Goal: Task Accomplishment & Management: Manage account settings

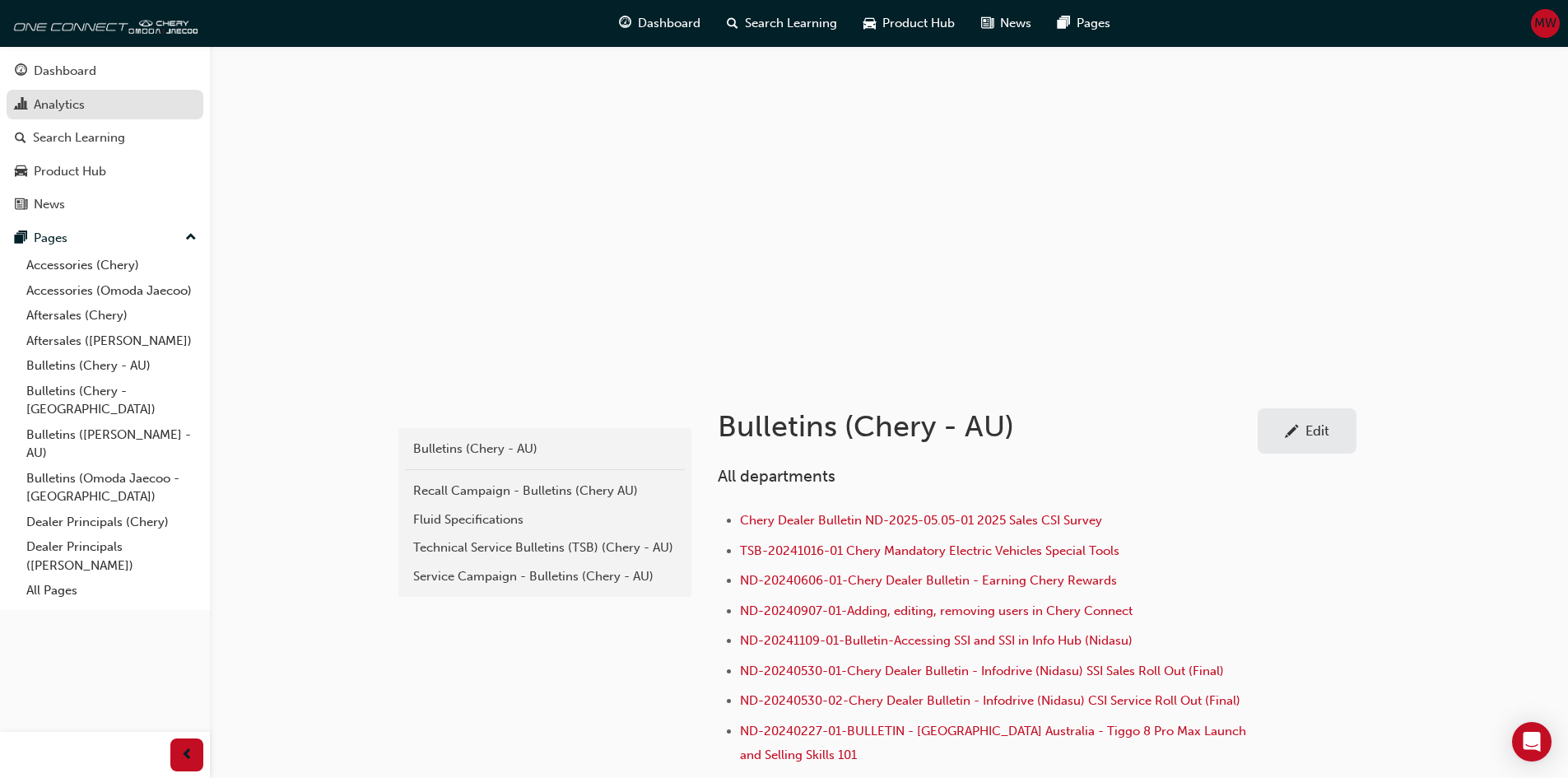
drag, startPoint x: 0, startPoint y: 0, endPoint x: 57, endPoint y: 103, distance: 117.7
click at [57, 103] on div "Analytics" at bounding box center [58, 105] width 51 height 19
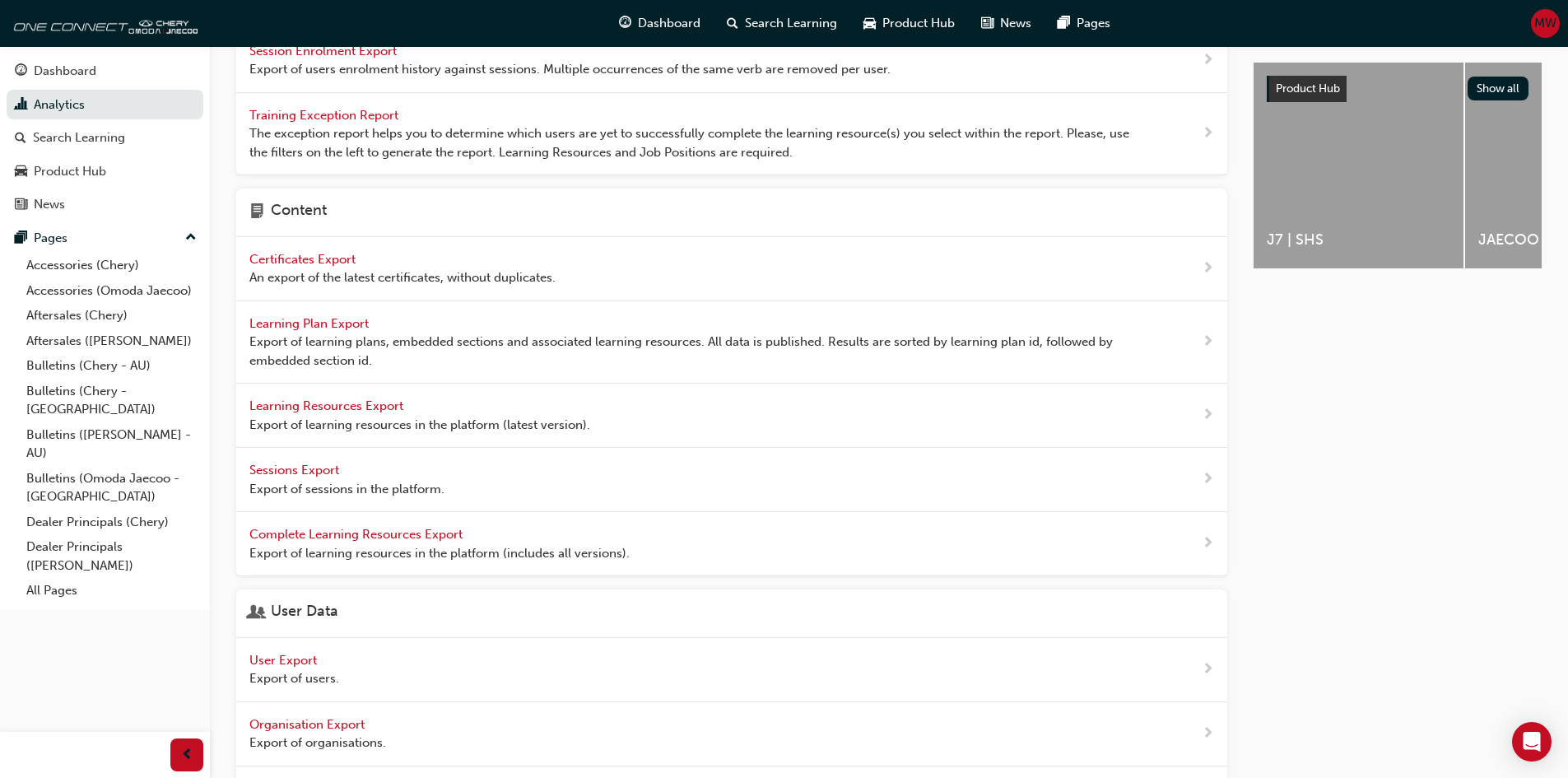
scroll to position [412, 0]
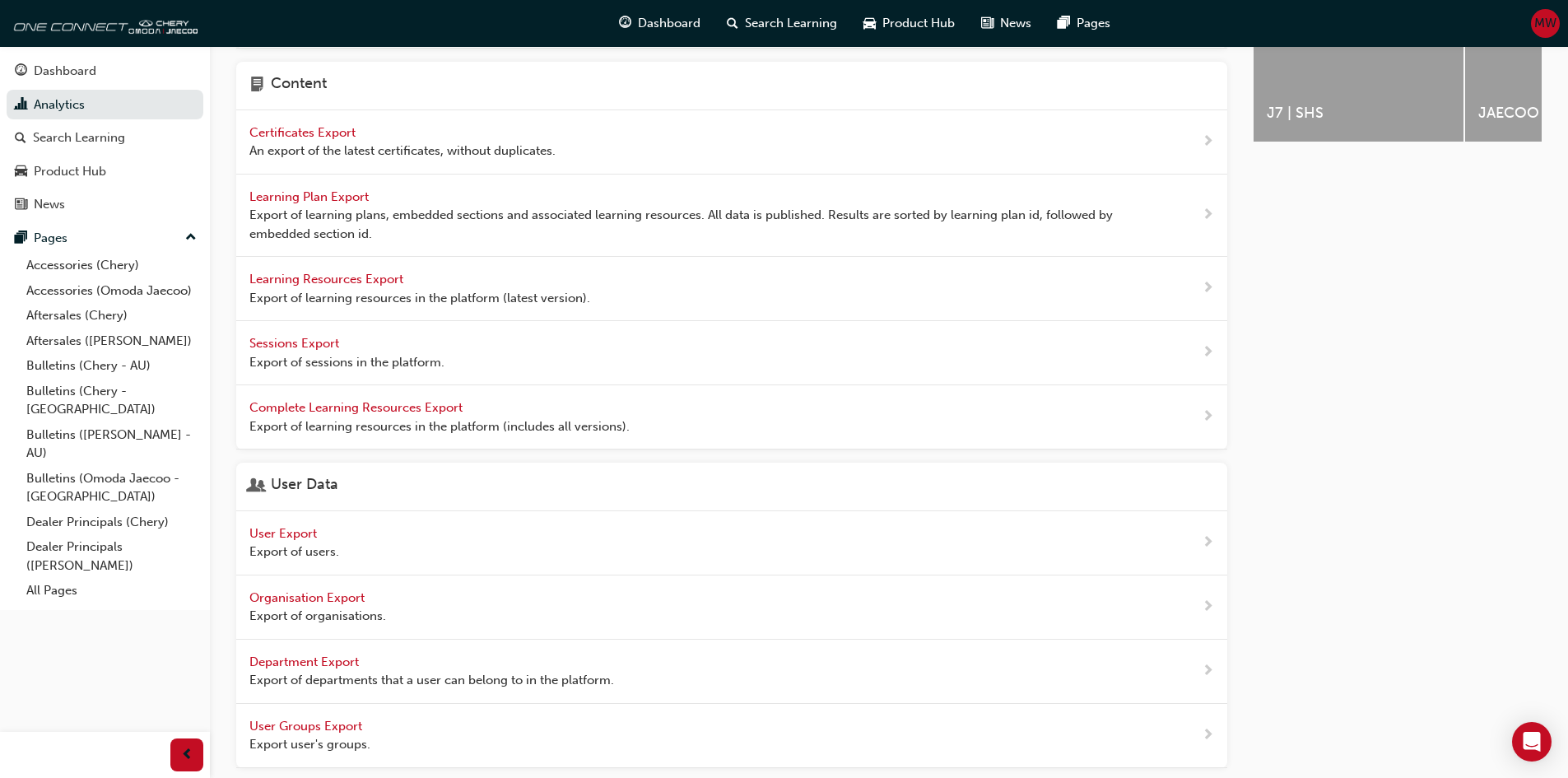
click at [297, 529] on span "User Export" at bounding box center [285, 534] width 71 height 15
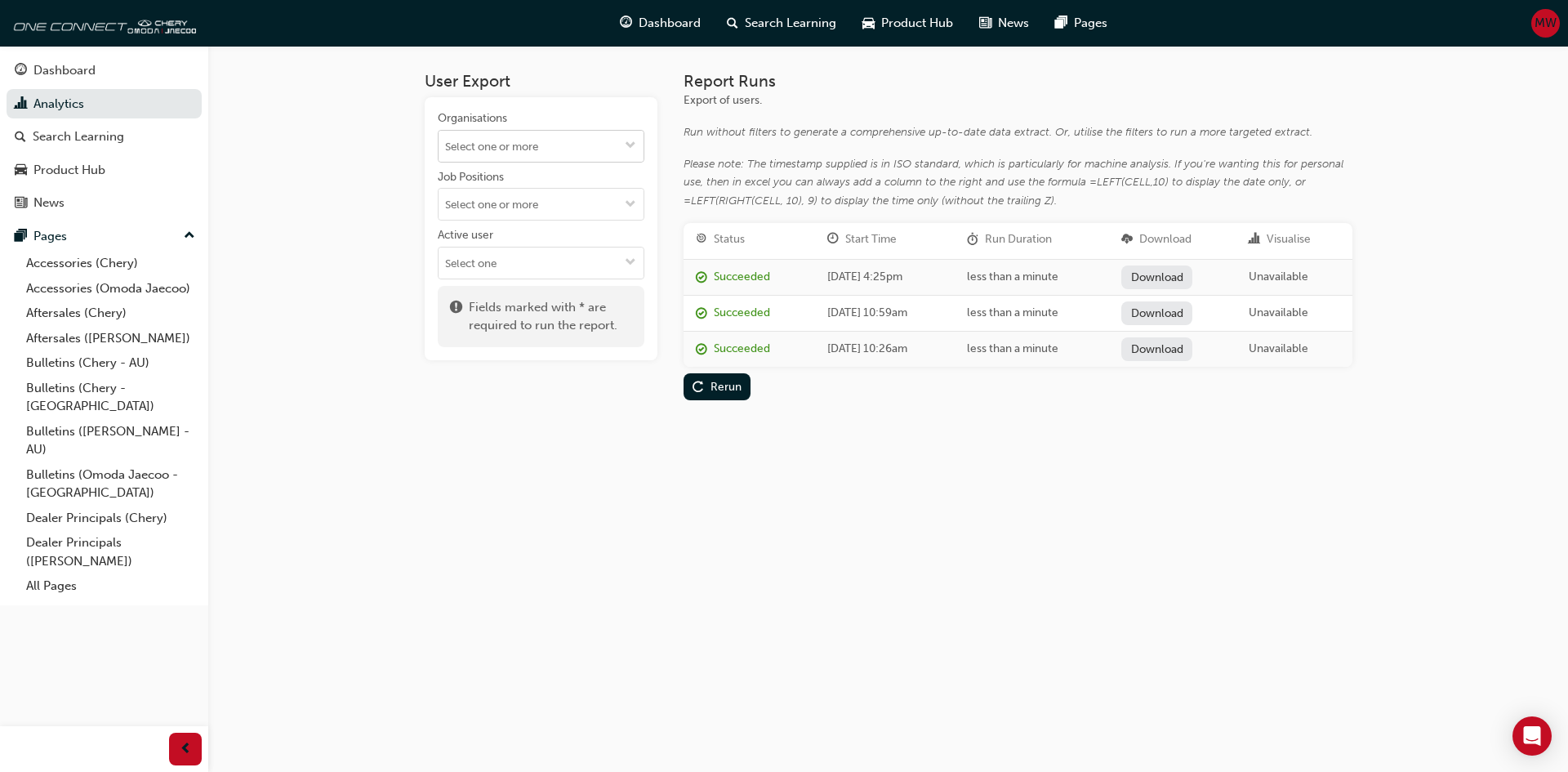
click at [544, 151] on input "Organisations" at bounding box center [541, 146] width 205 height 31
type input "b"
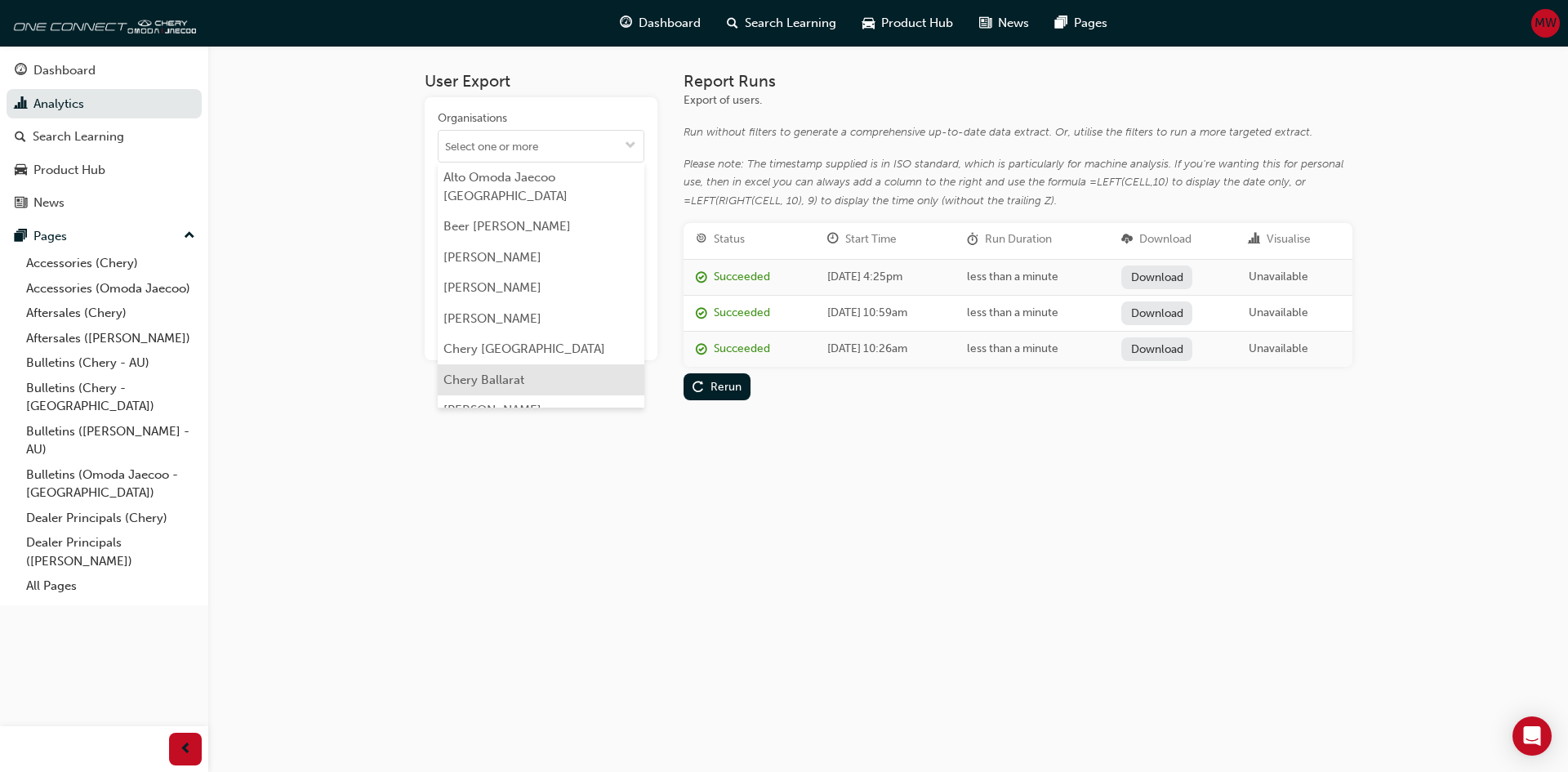
click at [499, 380] on li "Chery Ballarat" at bounding box center [541, 379] width 207 height 31
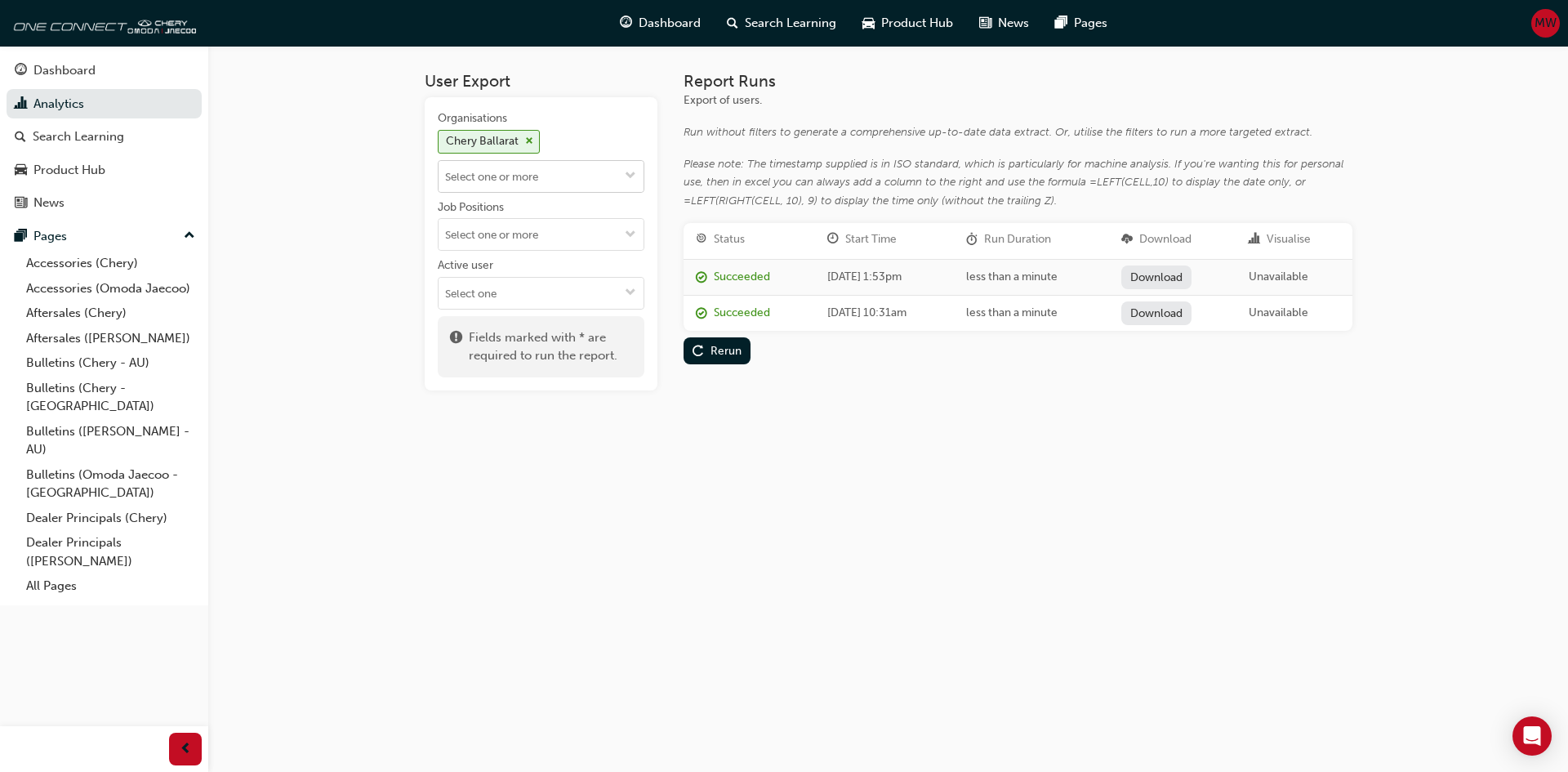
click at [542, 175] on input "Organisations Chery Ballarat" at bounding box center [541, 176] width 205 height 31
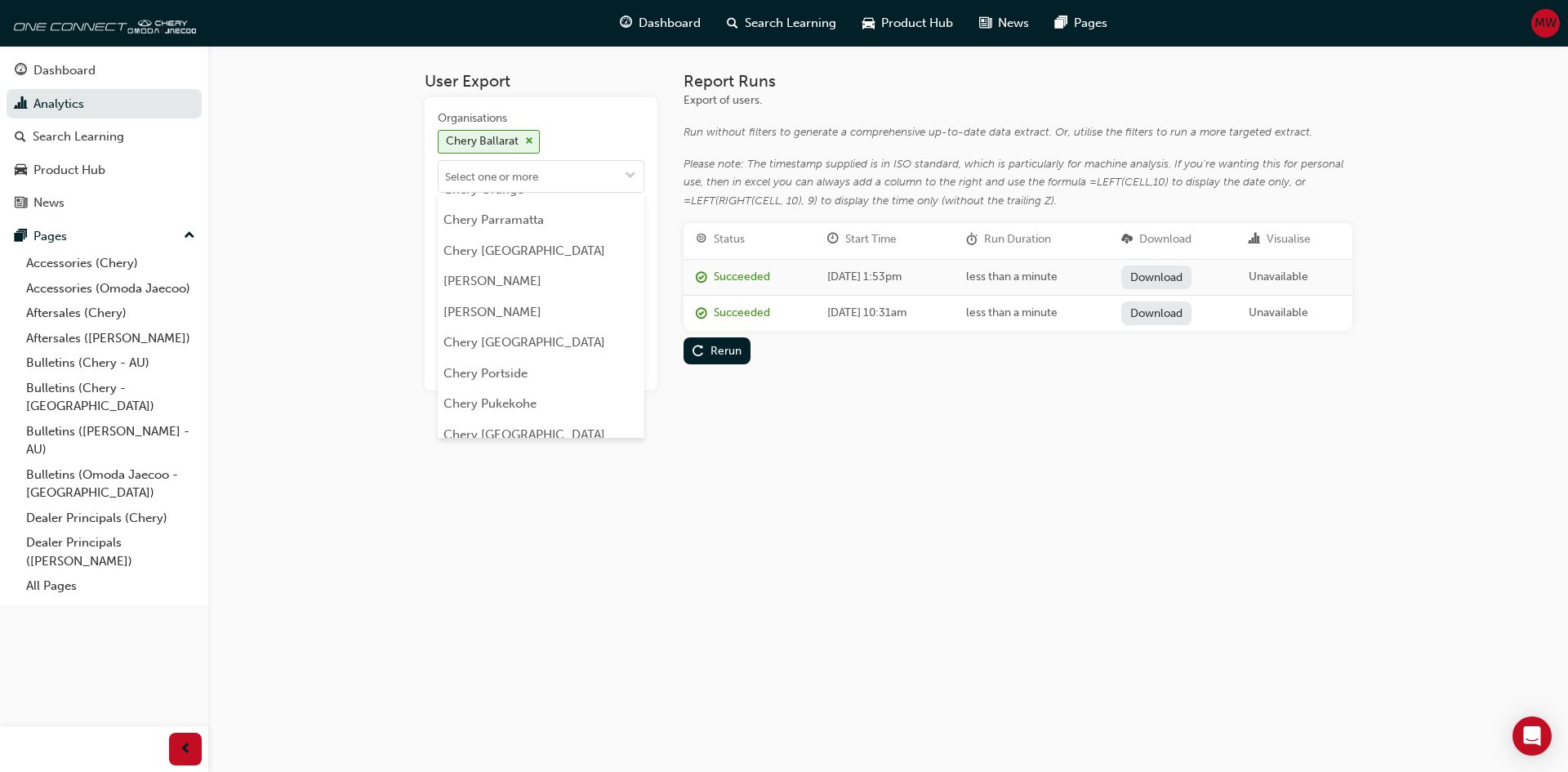
scroll to position [1961, 0]
click at [527, 138] on span "cross-icon" at bounding box center [529, 141] width 9 height 9
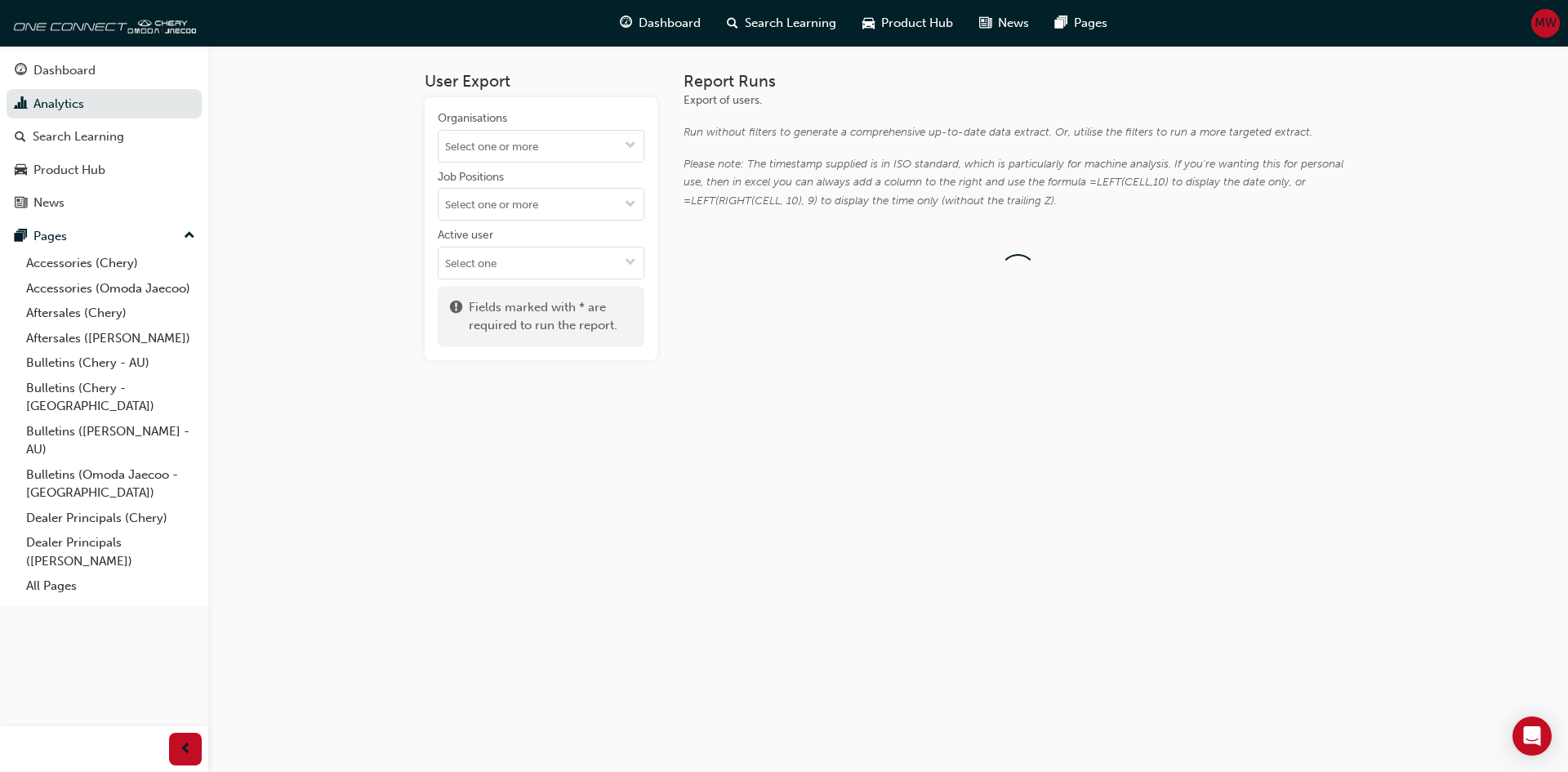
scroll to position [0, 0]
click at [565, 151] on input "Organisations" at bounding box center [541, 146] width 205 height 31
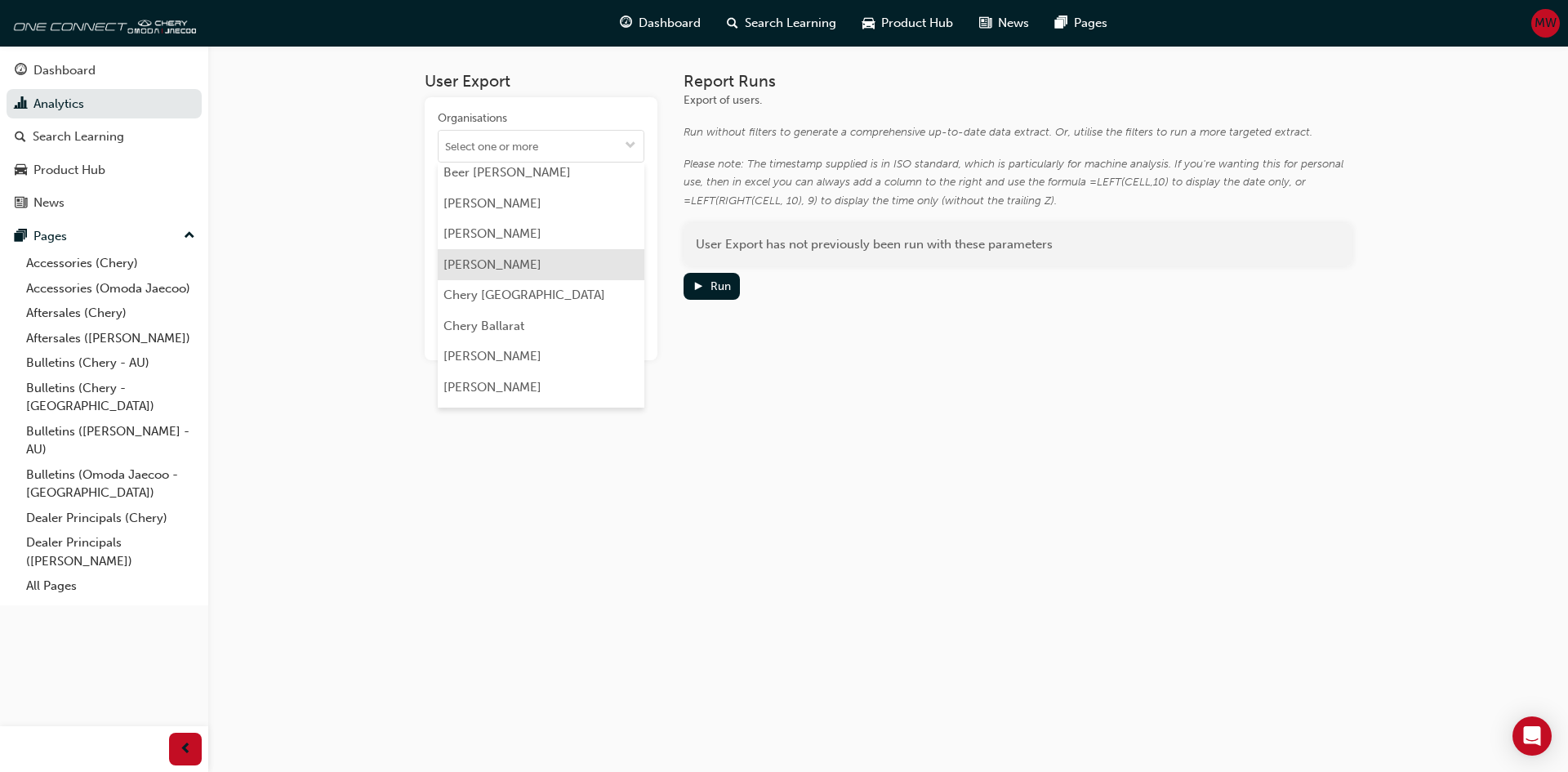
scroll to position [82, 0]
click at [511, 300] on li "Chery Ballarat" at bounding box center [541, 298] width 207 height 31
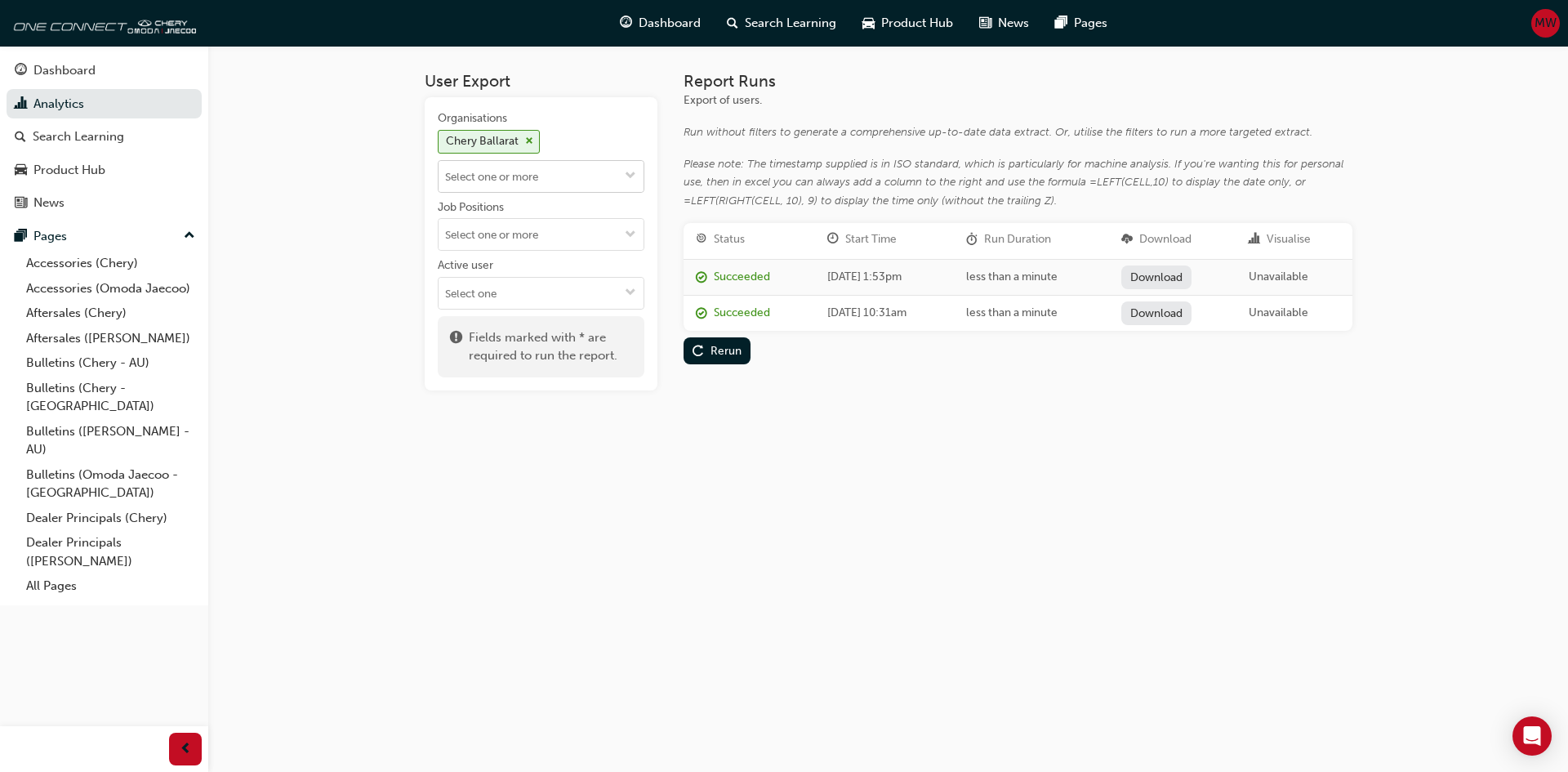
click at [562, 179] on input "Organisations Chery Ballarat" at bounding box center [541, 176] width 205 height 31
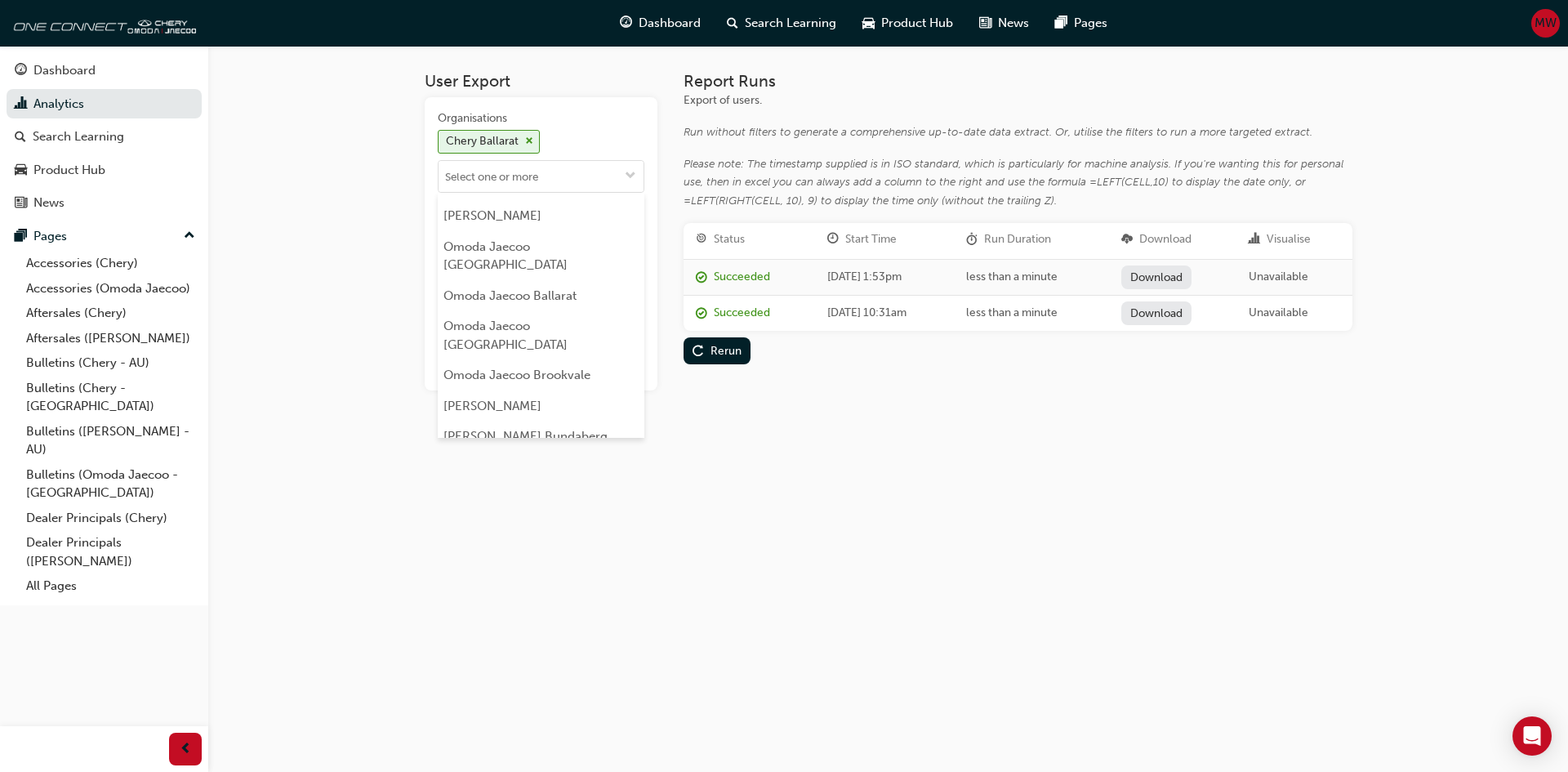
scroll to position [3465, 0]
drag, startPoint x: 548, startPoint y: 228, endPoint x: 558, endPoint y: 234, distance: 11.7
click at [549, 362] on li "Omoda Jaecoo Ballarat" at bounding box center [541, 377] width 207 height 31
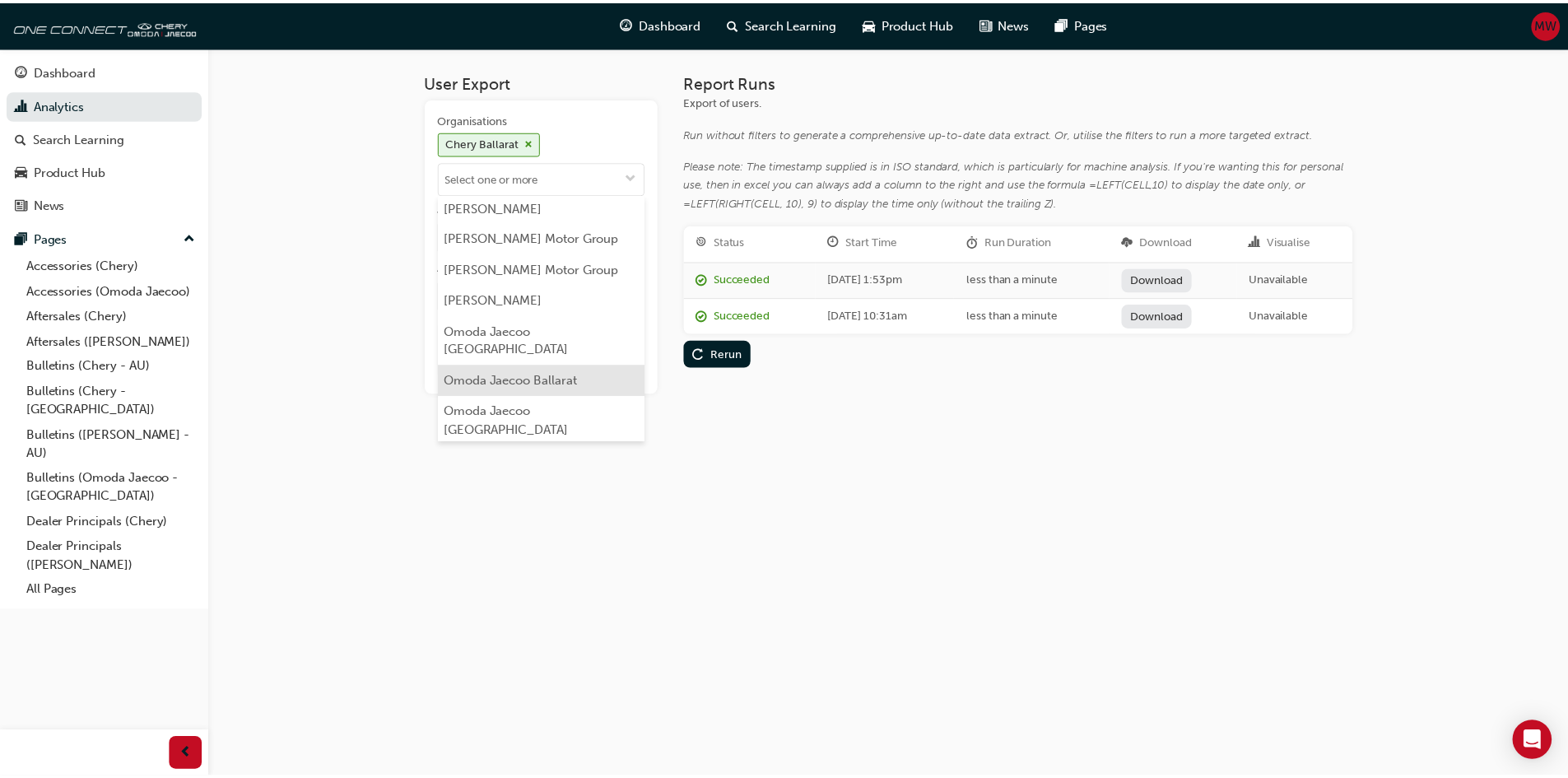
scroll to position [0, 0]
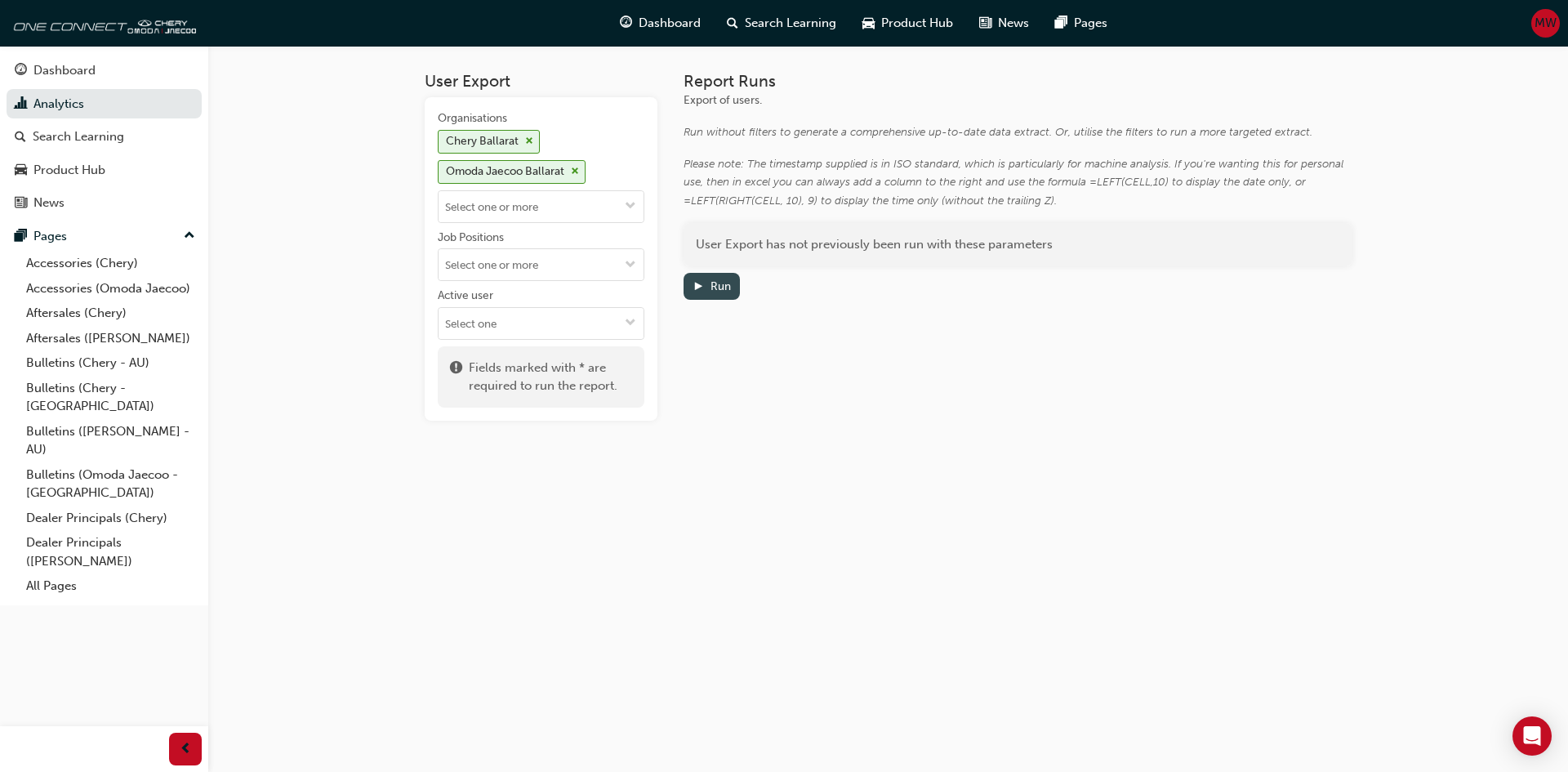
click at [708, 285] on div "Run" at bounding box center [712, 286] width 38 height 17
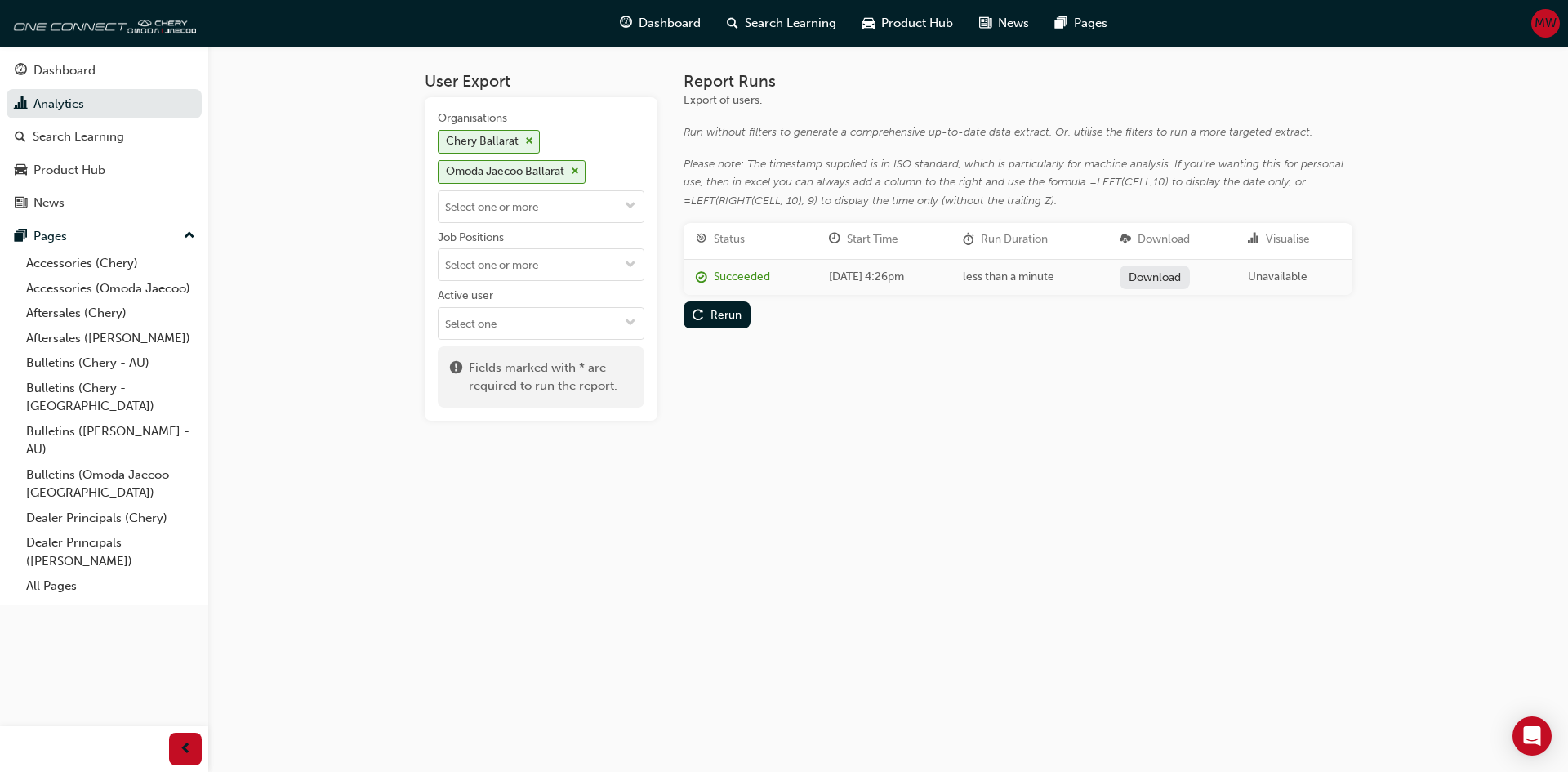
click at [1191, 274] on link "Download" at bounding box center [1155, 277] width 71 height 24
click at [31, 24] on img at bounding box center [102, 23] width 188 height 32
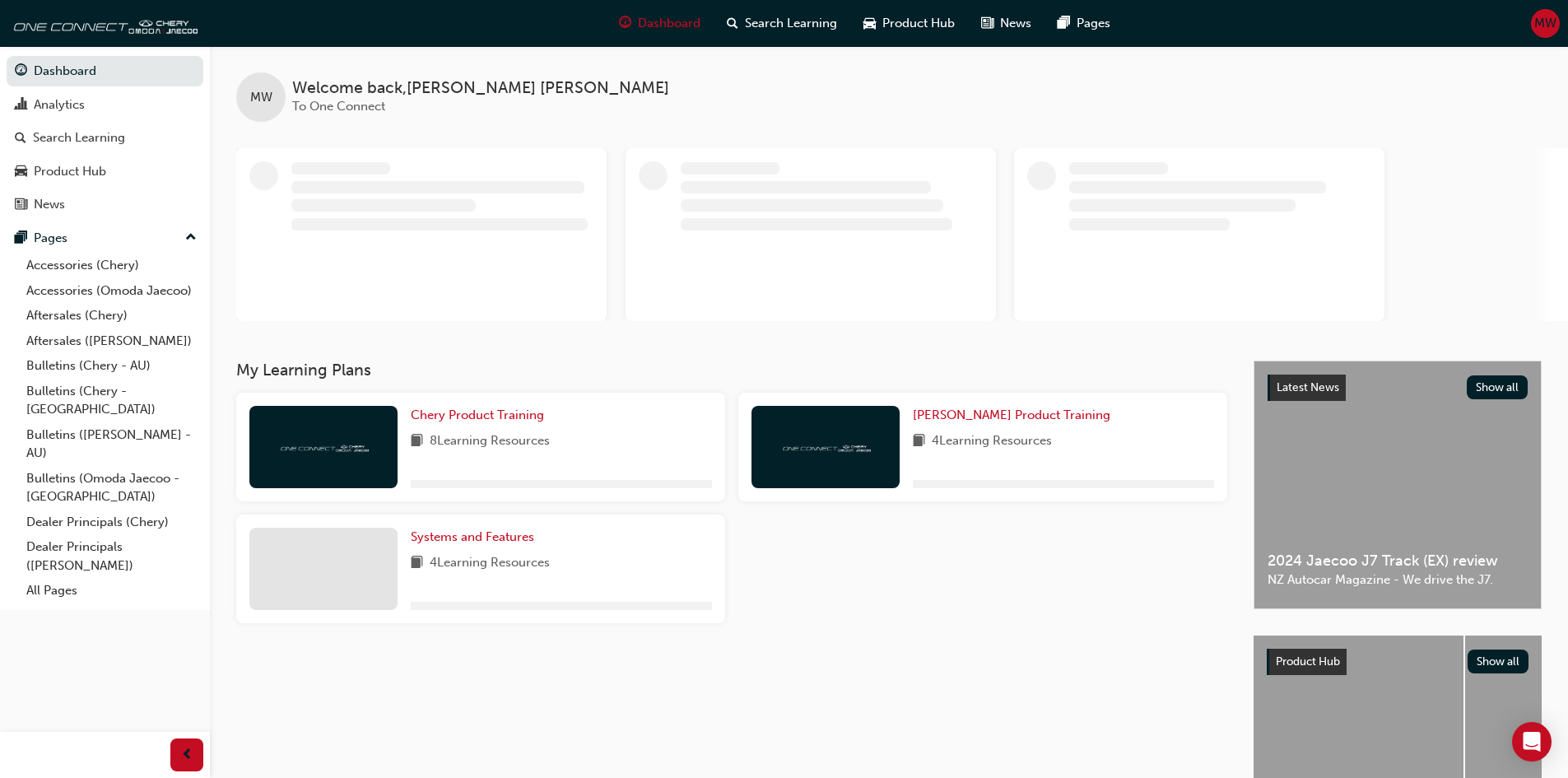
click at [1538, 24] on span "MW" at bounding box center [1545, 24] width 22 height 19
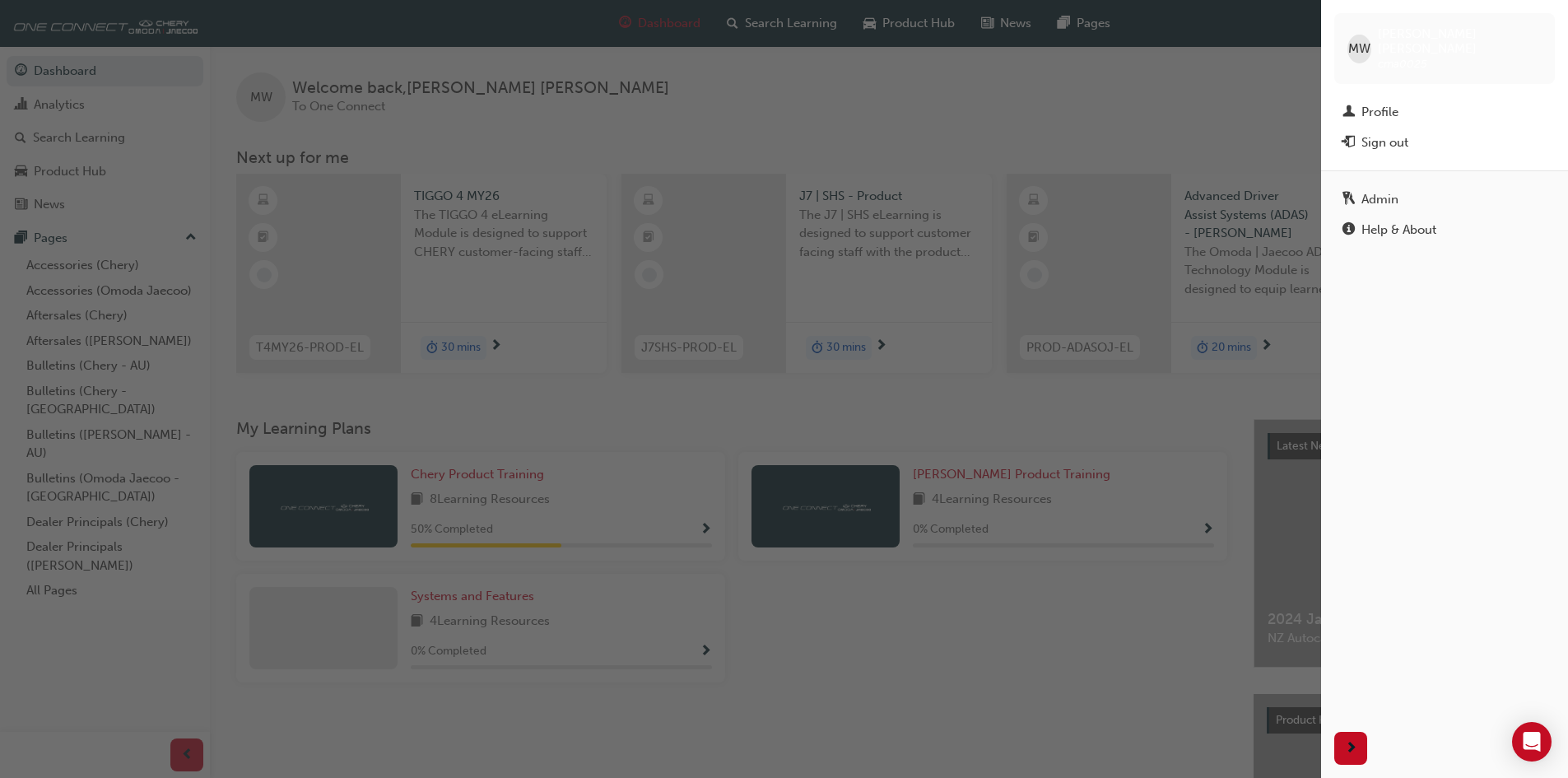
drag, startPoint x: 1384, startPoint y: 128, endPoint x: 1368, endPoint y: 127, distance: 16.0
click at [1384, 134] on div "Sign out" at bounding box center [1385, 143] width 47 height 19
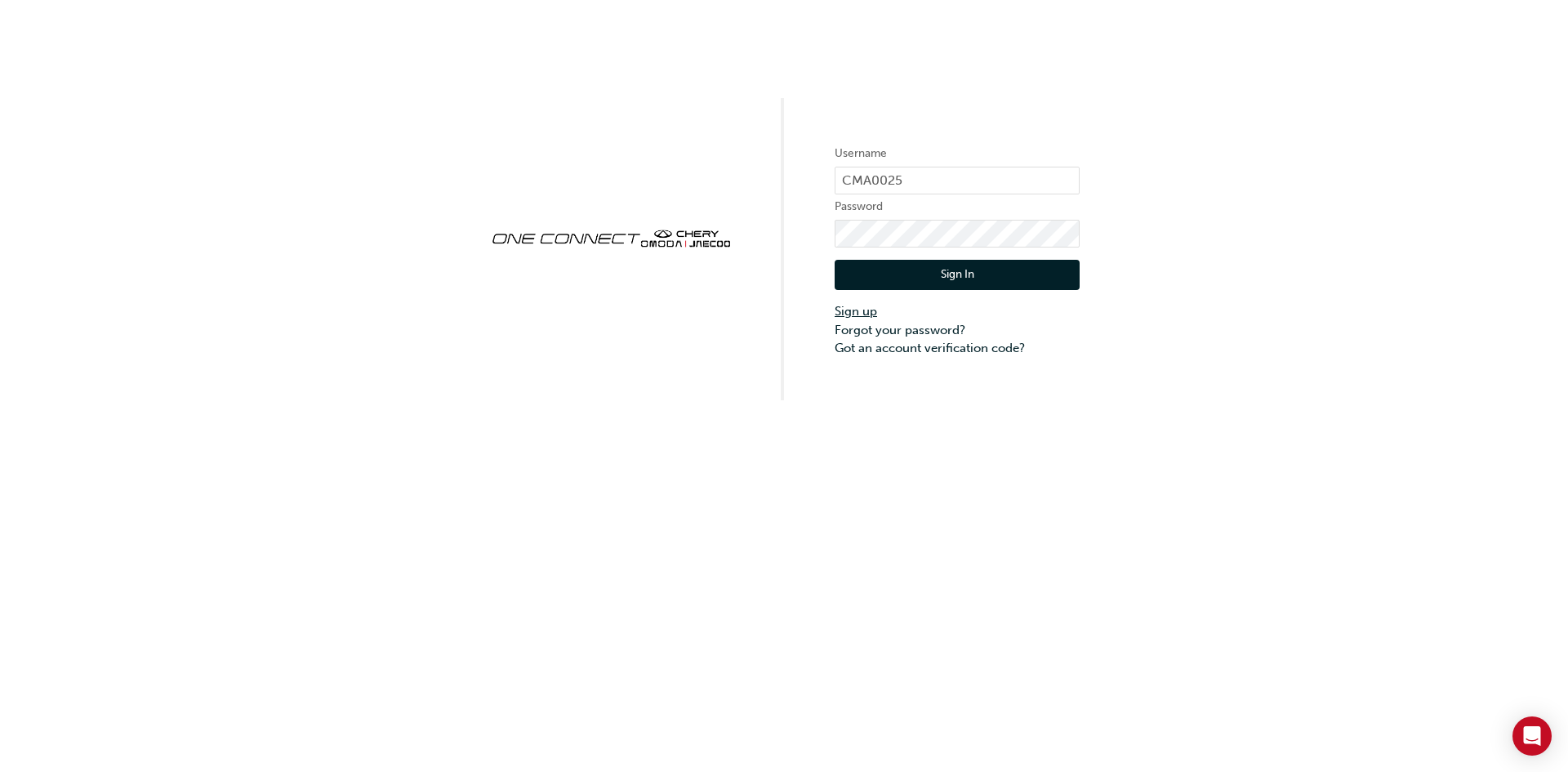
click at [858, 308] on link "Sign up" at bounding box center [957, 312] width 245 height 19
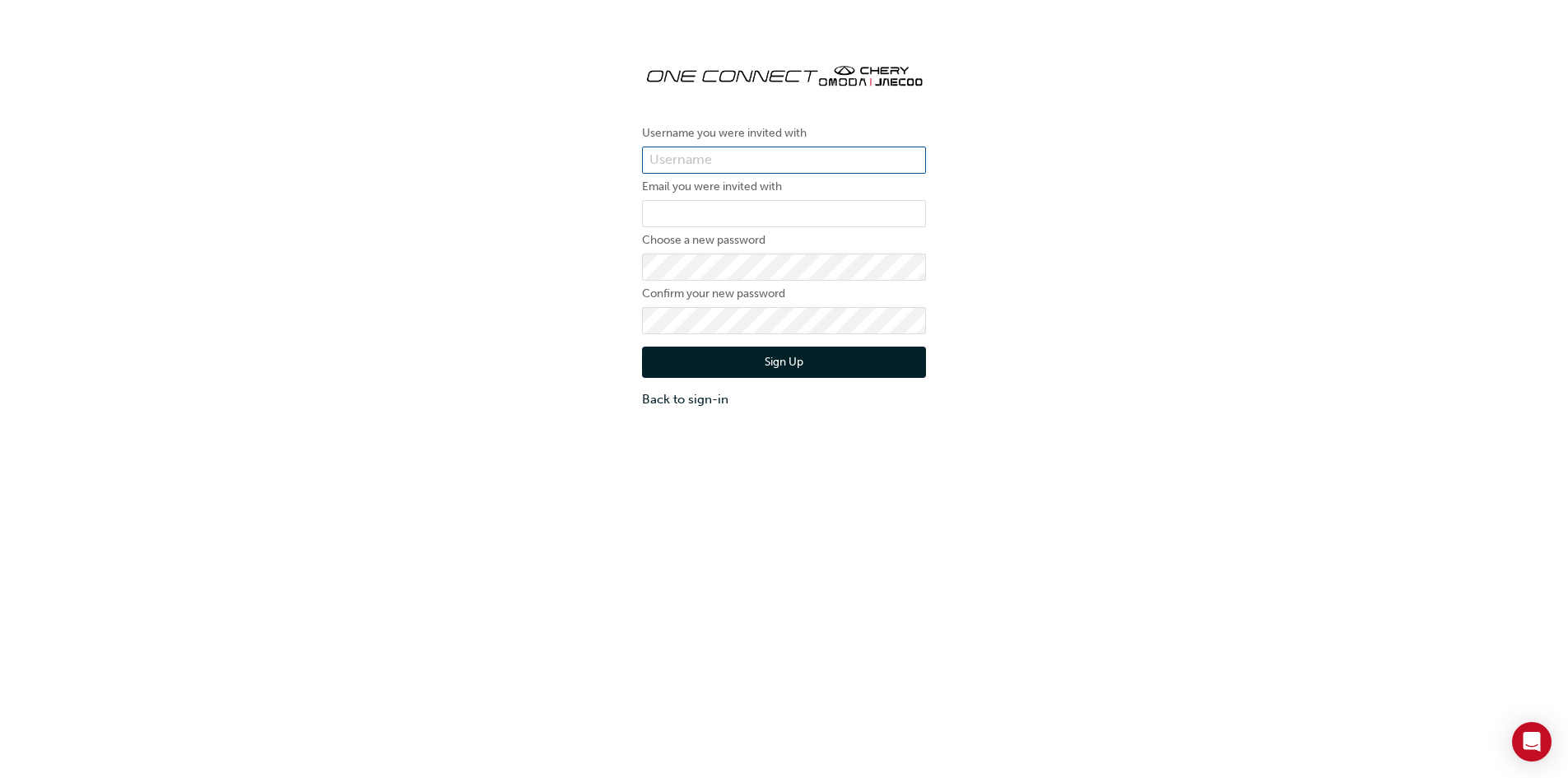
click at [815, 155] on input "text" at bounding box center [784, 160] width 284 height 28
paste input "ONE00301"
type input "ONE00301"
click at [764, 211] on input "email" at bounding box center [784, 213] width 284 height 28
click at [693, 202] on input "email" at bounding box center [784, 213] width 284 height 28
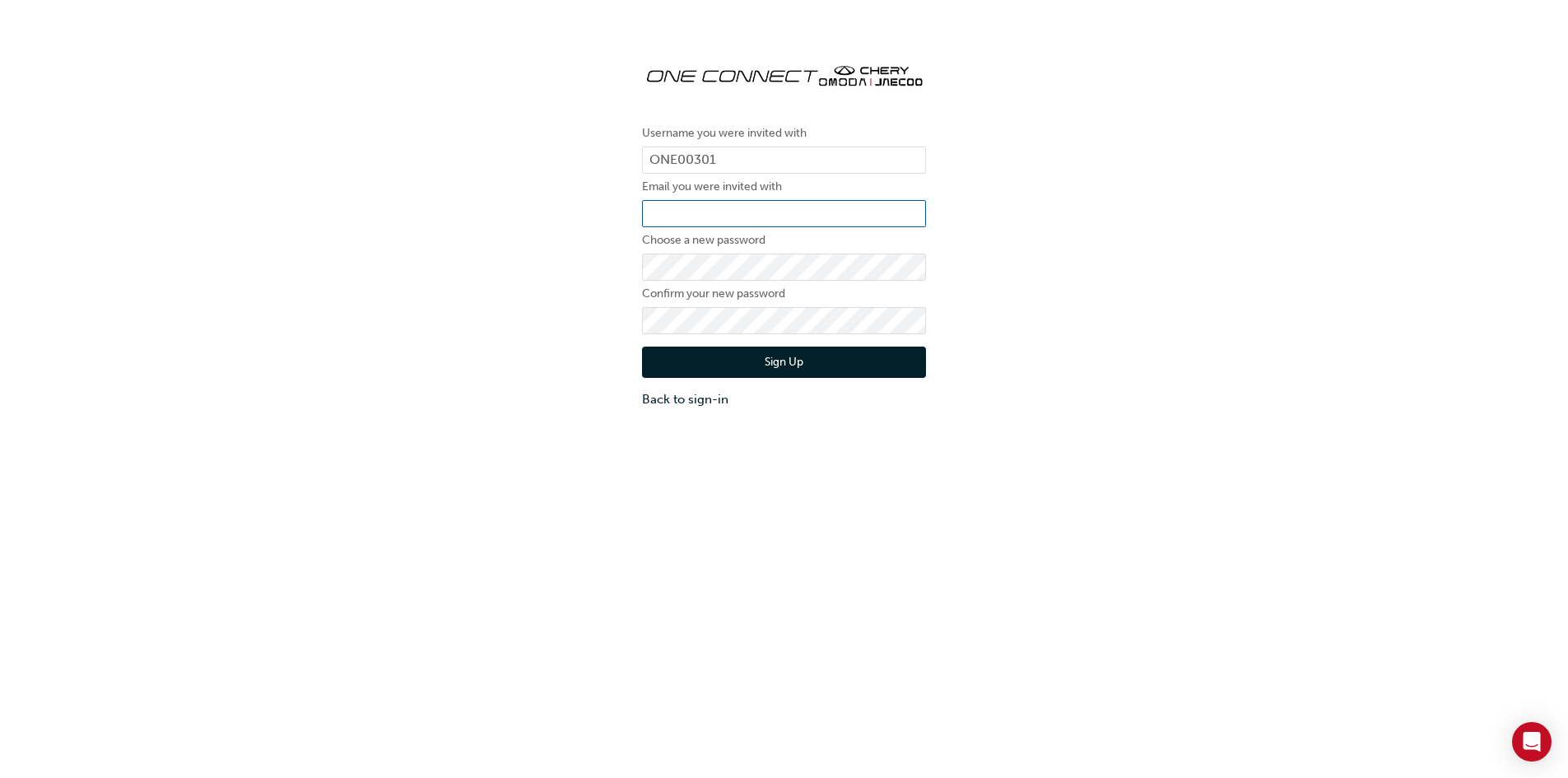
paste input "darren.j@bedggoods.com.au"
type input "darren.j@bedggoods.com.au"
click at [680, 360] on button "Sign Up" at bounding box center [784, 362] width 284 height 32
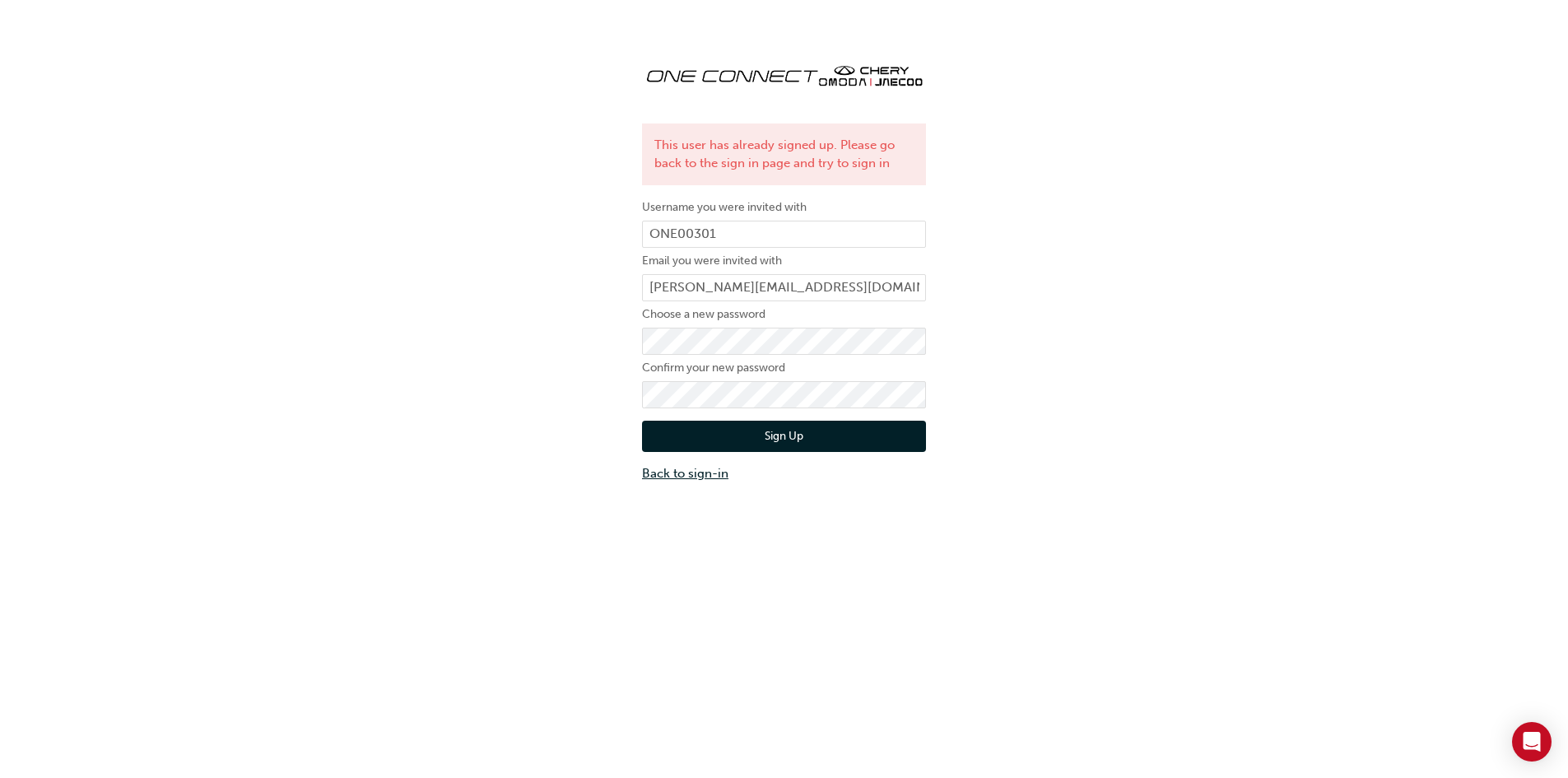
click at [698, 477] on link "Back to sign-in" at bounding box center [784, 474] width 284 height 19
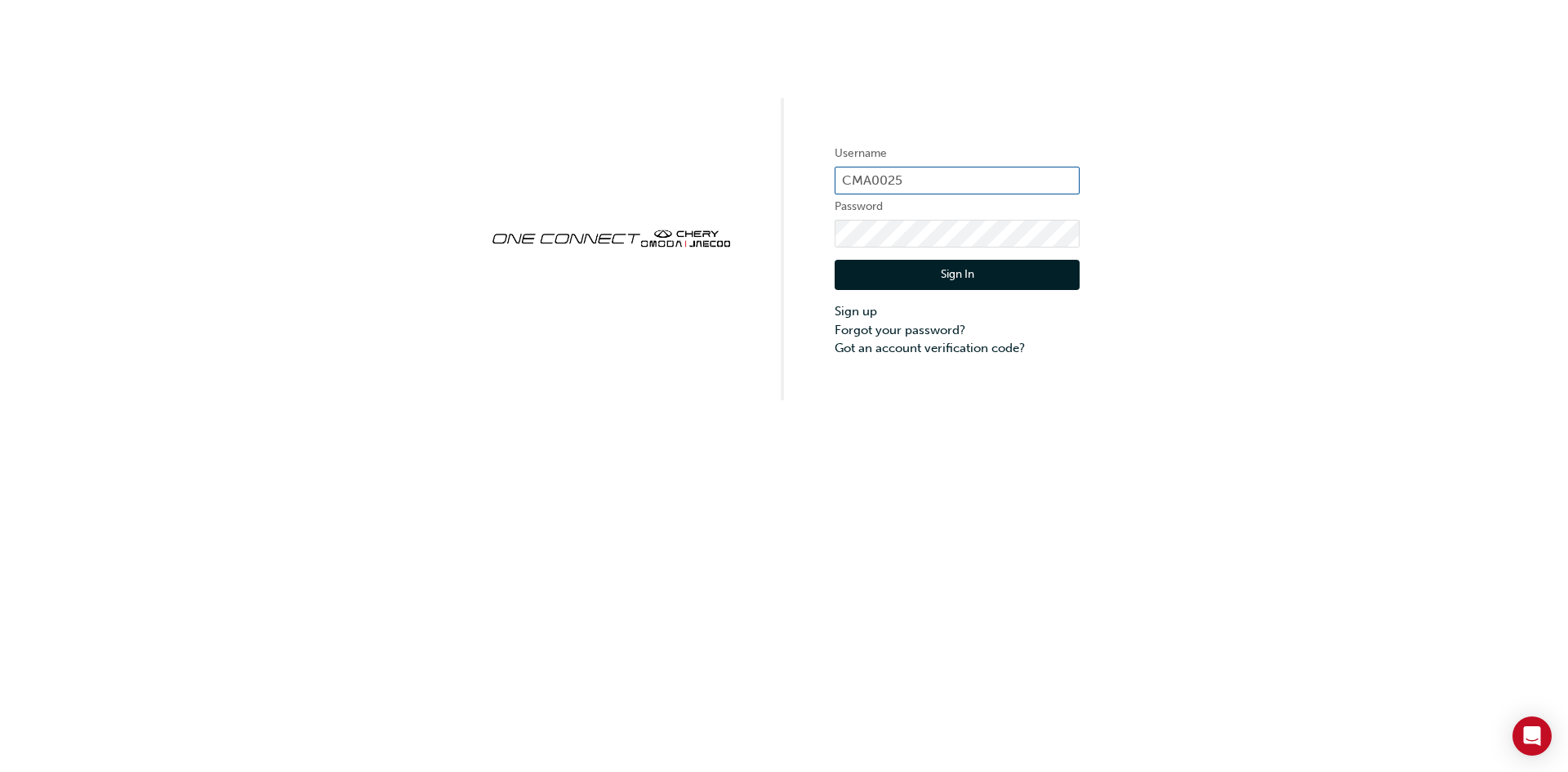
click at [918, 180] on input "CMA0025" at bounding box center [957, 180] width 245 height 28
drag, startPoint x: 918, startPoint y: 180, endPoint x: 815, endPoint y: 186, distance: 103.2
click at [815, 186] on div "Username CMA0025 Password Sign In Sign up Forgot your password? Got an account …" at bounding box center [784, 200] width 1568 height 400
click at [941, 178] on input "CMA0025" at bounding box center [957, 180] width 245 height 28
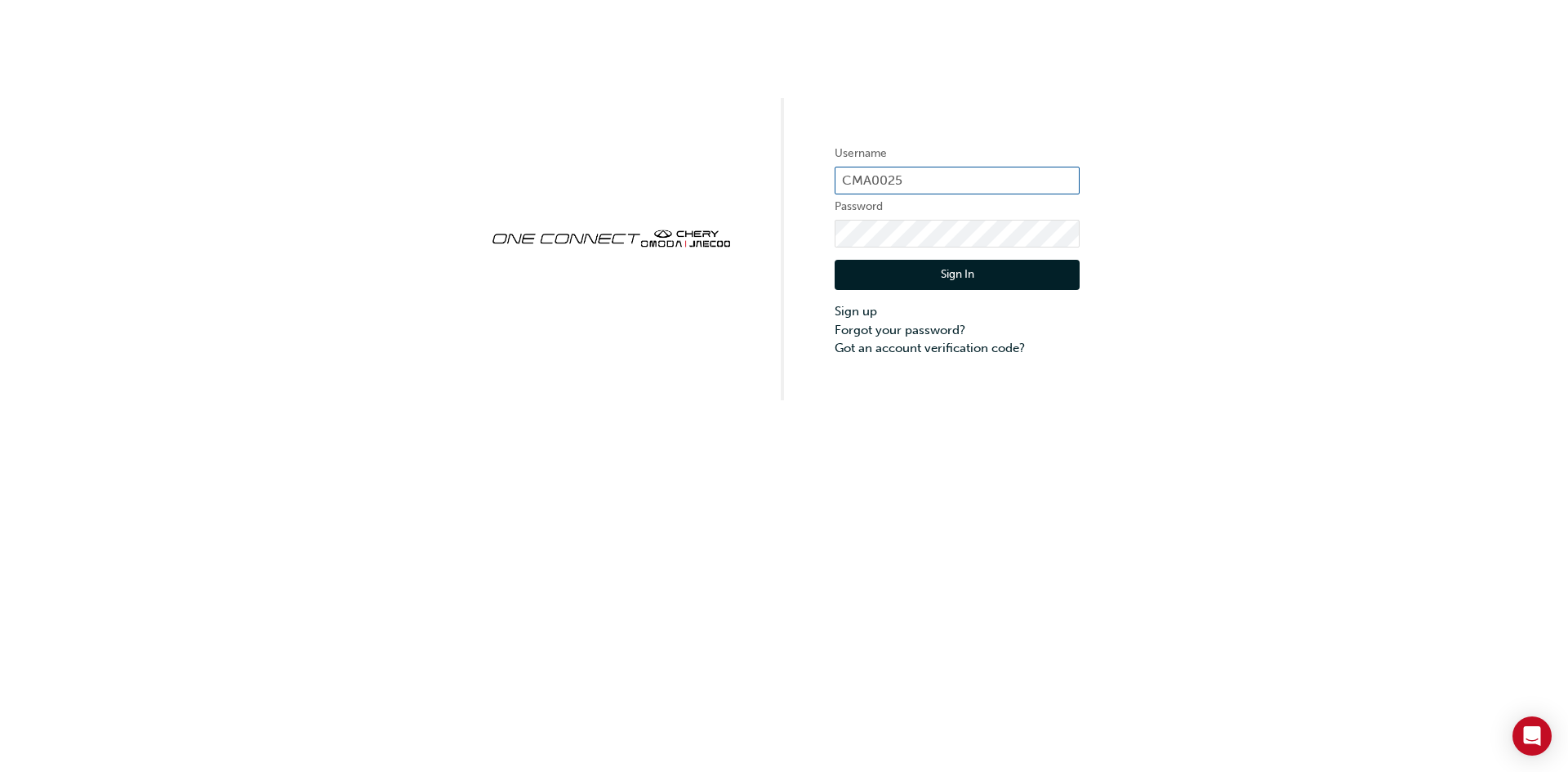
paste input "ONE00301"
type input "ONE00301"
click at [870, 272] on button "Sign In" at bounding box center [957, 275] width 245 height 31
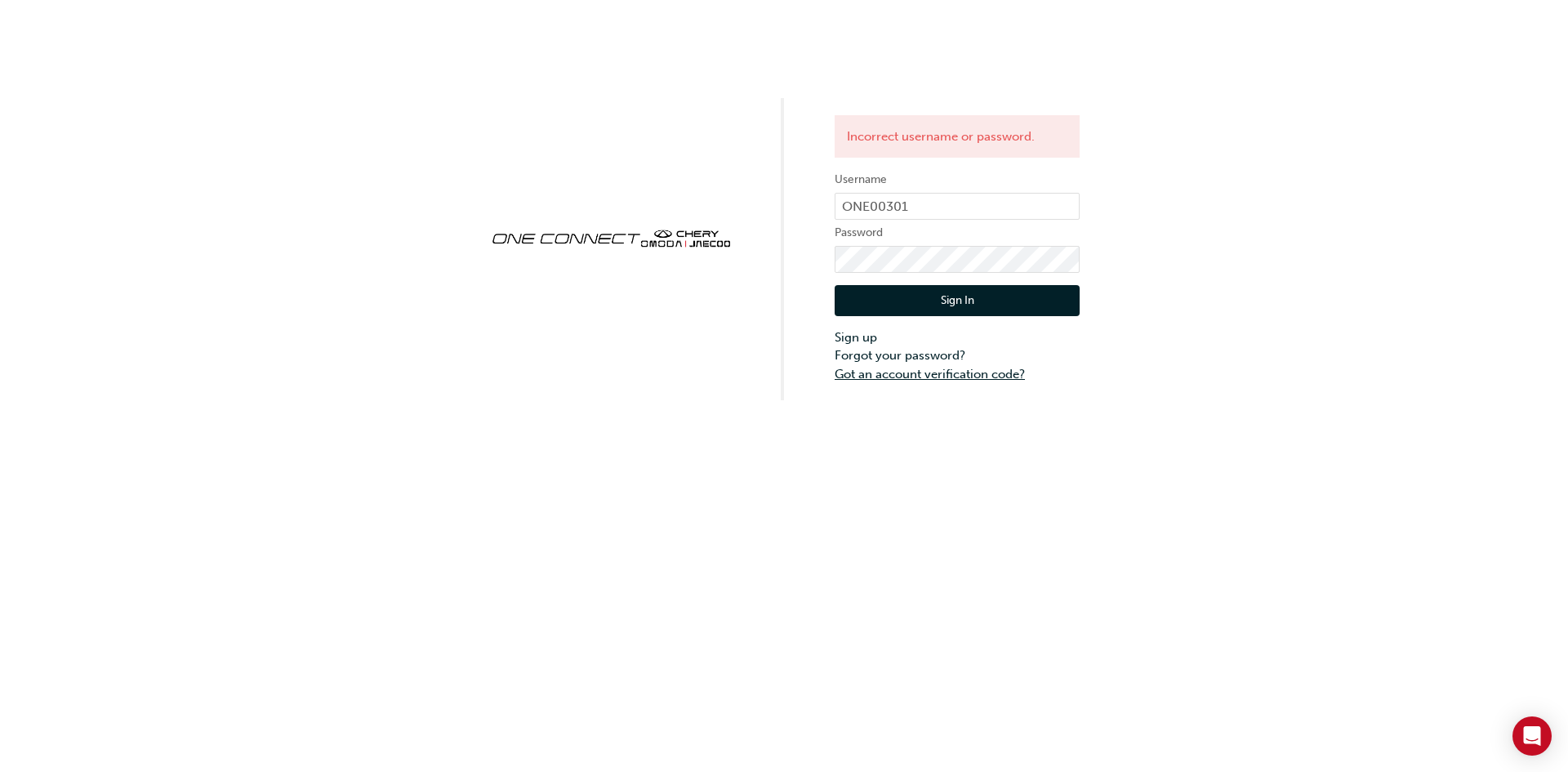
click at [890, 372] on link "Got an account verification code?" at bounding box center [957, 375] width 245 height 19
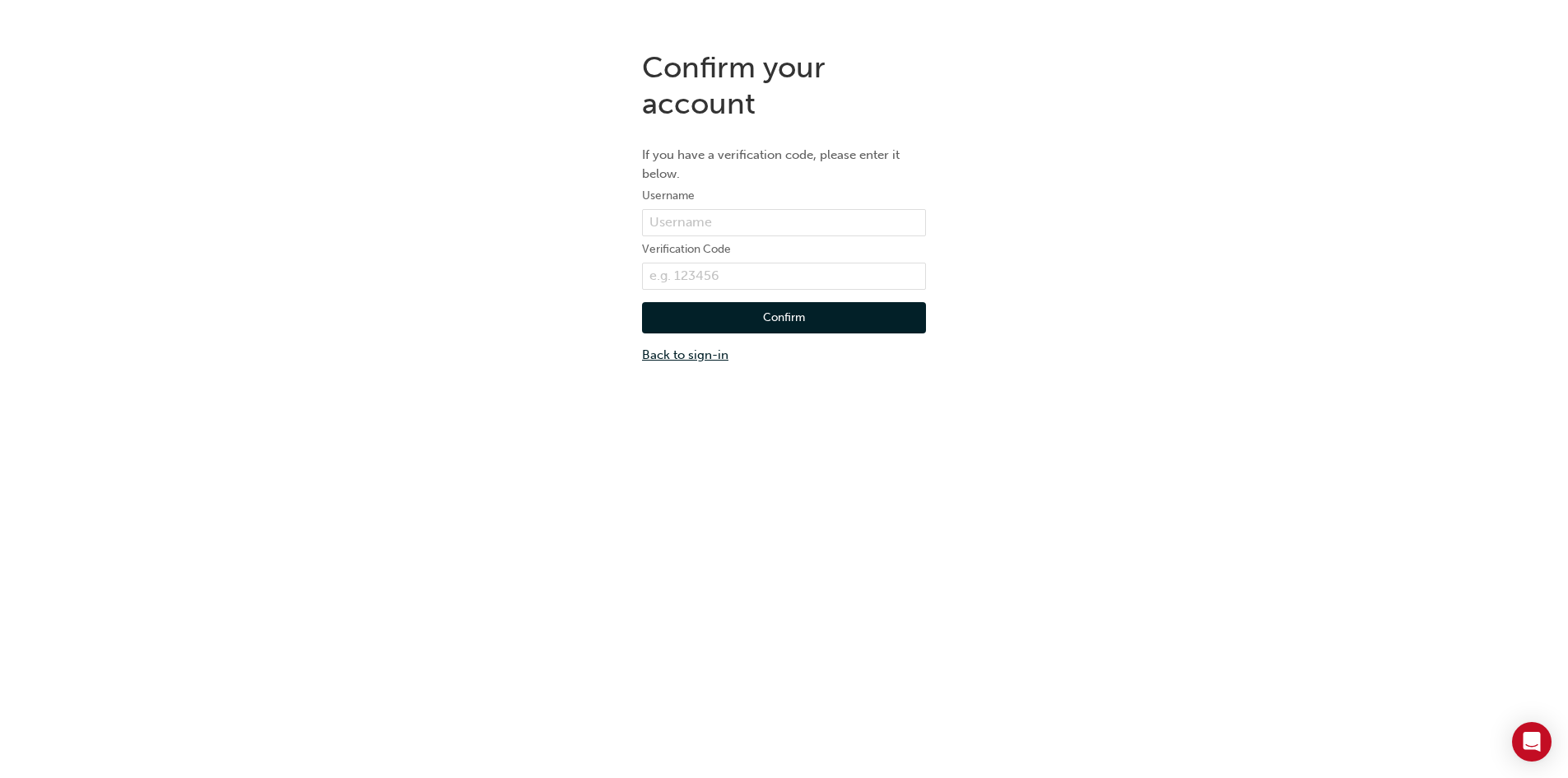
click at [657, 349] on link "Back to sign-in" at bounding box center [784, 356] width 284 height 19
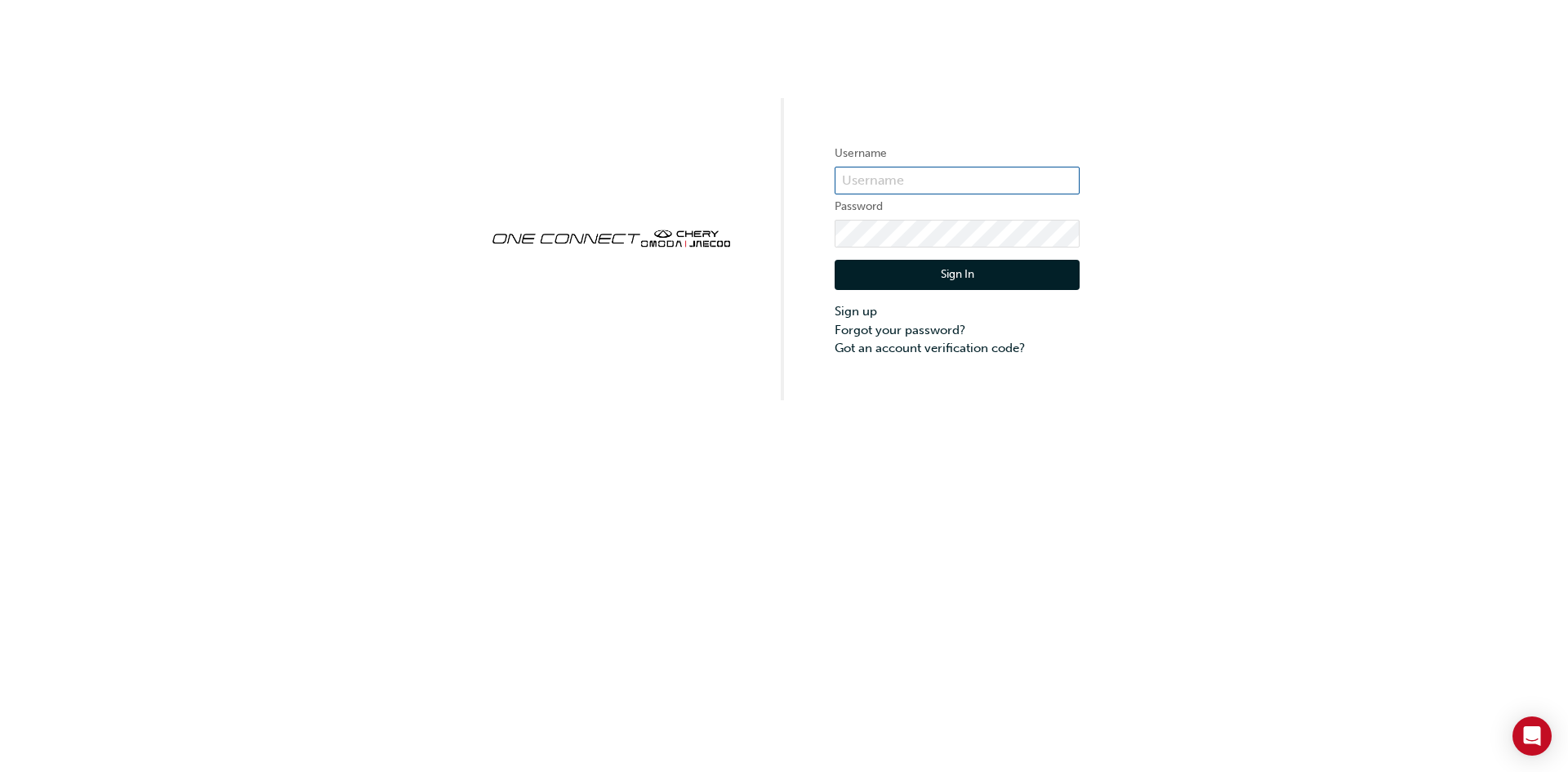
type input "CMA0025"
click at [885, 326] on link "Forgot your password?" at bounding box center [957, 331] width 245 height 19
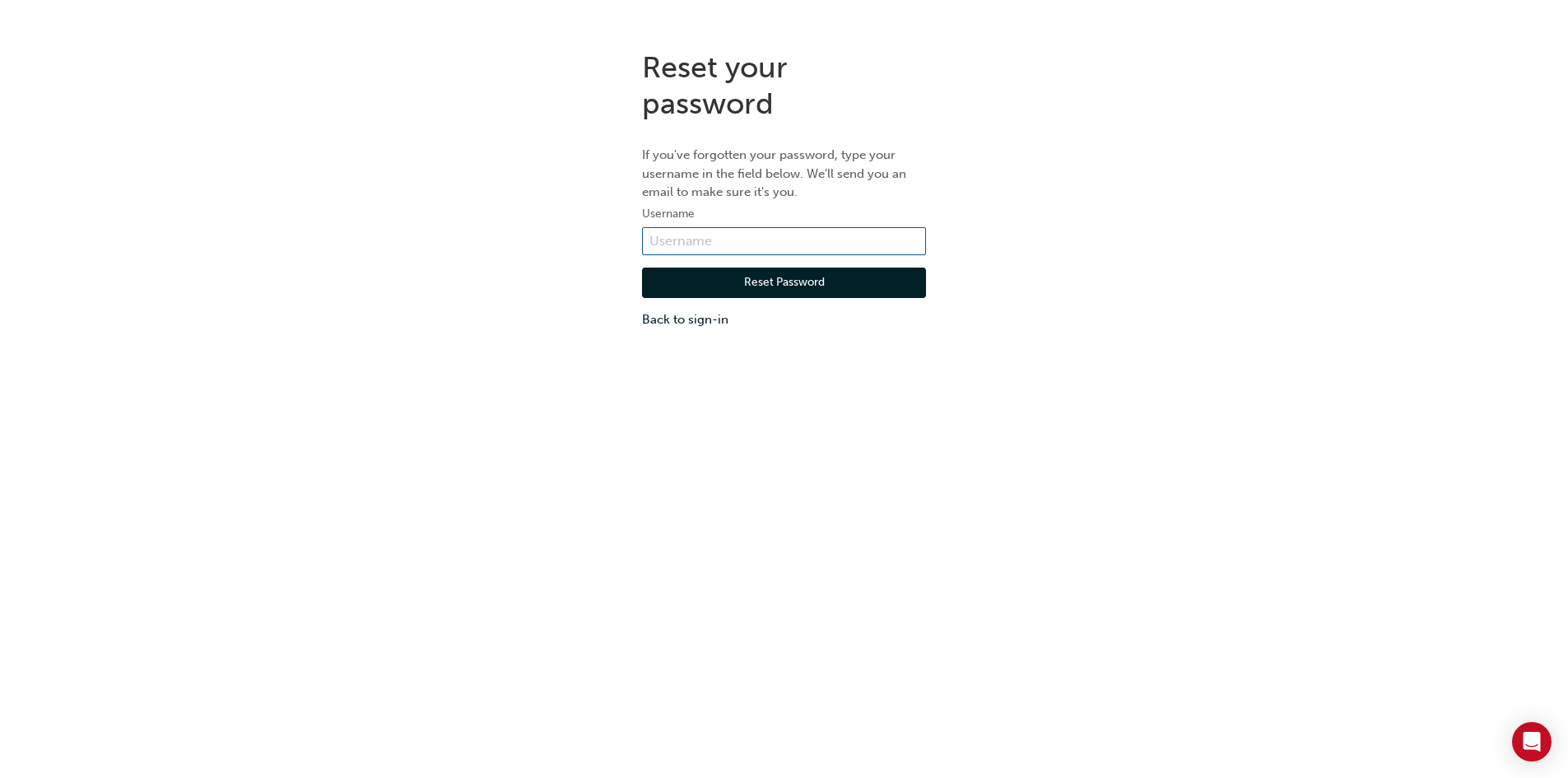
click at [735, 239] on input "text" at bounding box center [784, 241] width 284 height 28
paste input "ONE00301"
type input "ONE00301"
click at [773, 280] on button "Reset Password" at bounding box center [784, 283] width 284 height 32
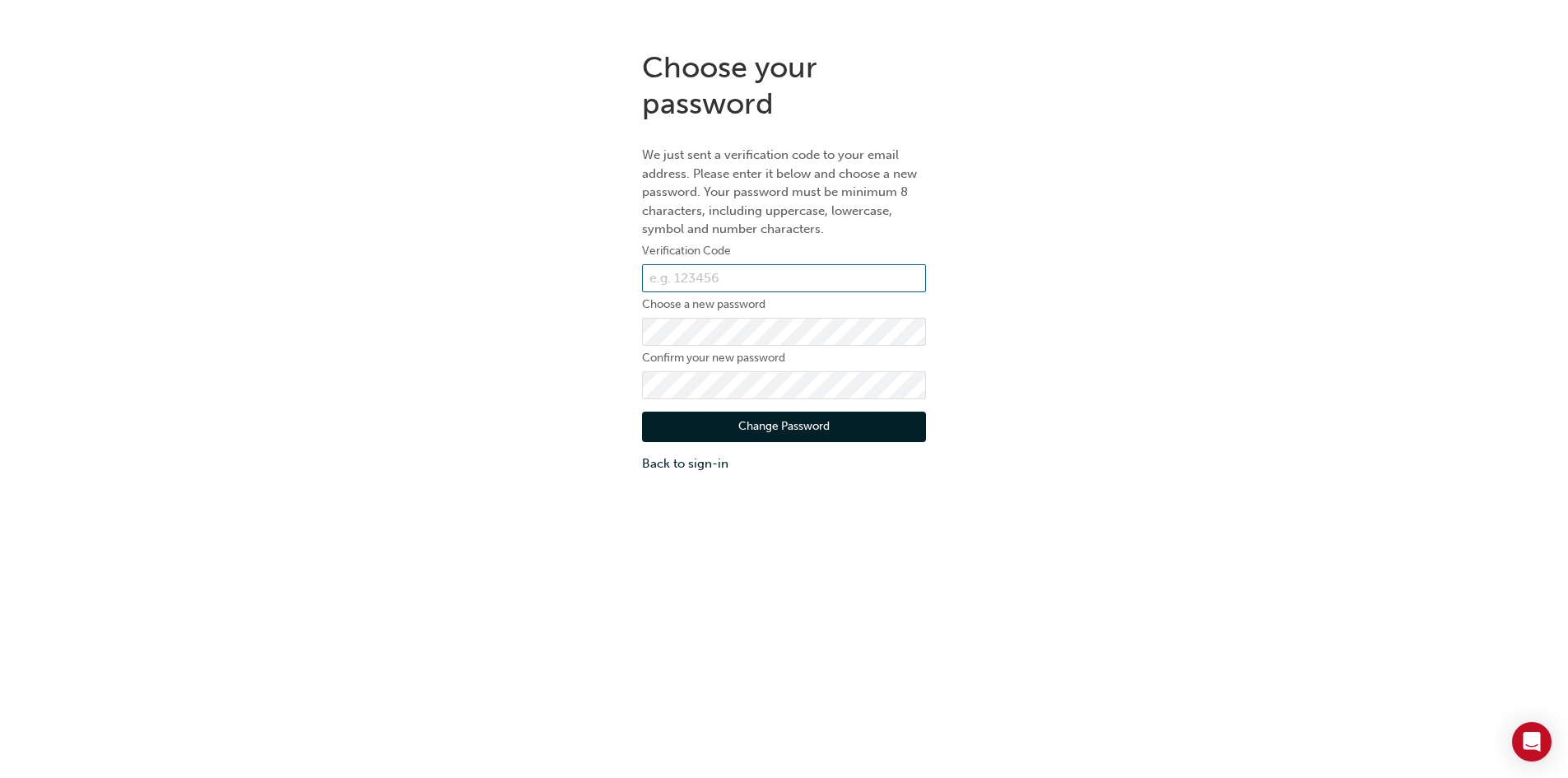
click at [705, 272] on input "text" at bounding box center [784, 278] width 284 height 28
click at [714, 273] on input "text" at bounding box center [784, 278] width 284 height 28
type input "119699"
click at [683, 425] on button "Change Password" at bounding box center [784, 427] width 284 height 32
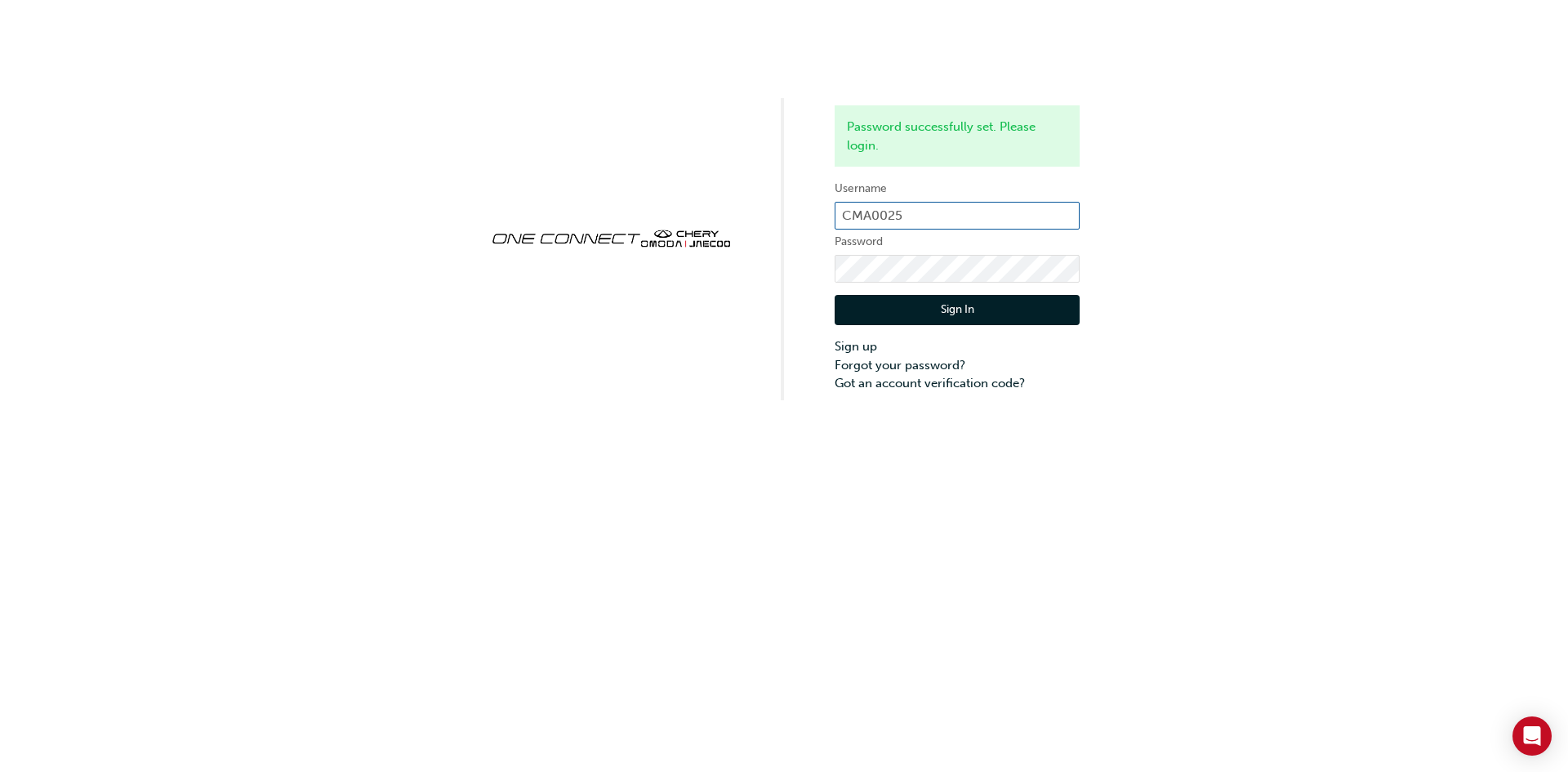
click at [946, 213] on input "CMA0025" at bounding box center [957, 215] width 245 height 28
paste input "ONE00301"
type input "ONE00301"
drag, startPoint x: 876, startPoint y: 298, endPoint x: 907, endPoint y: 287, distance: 32.9
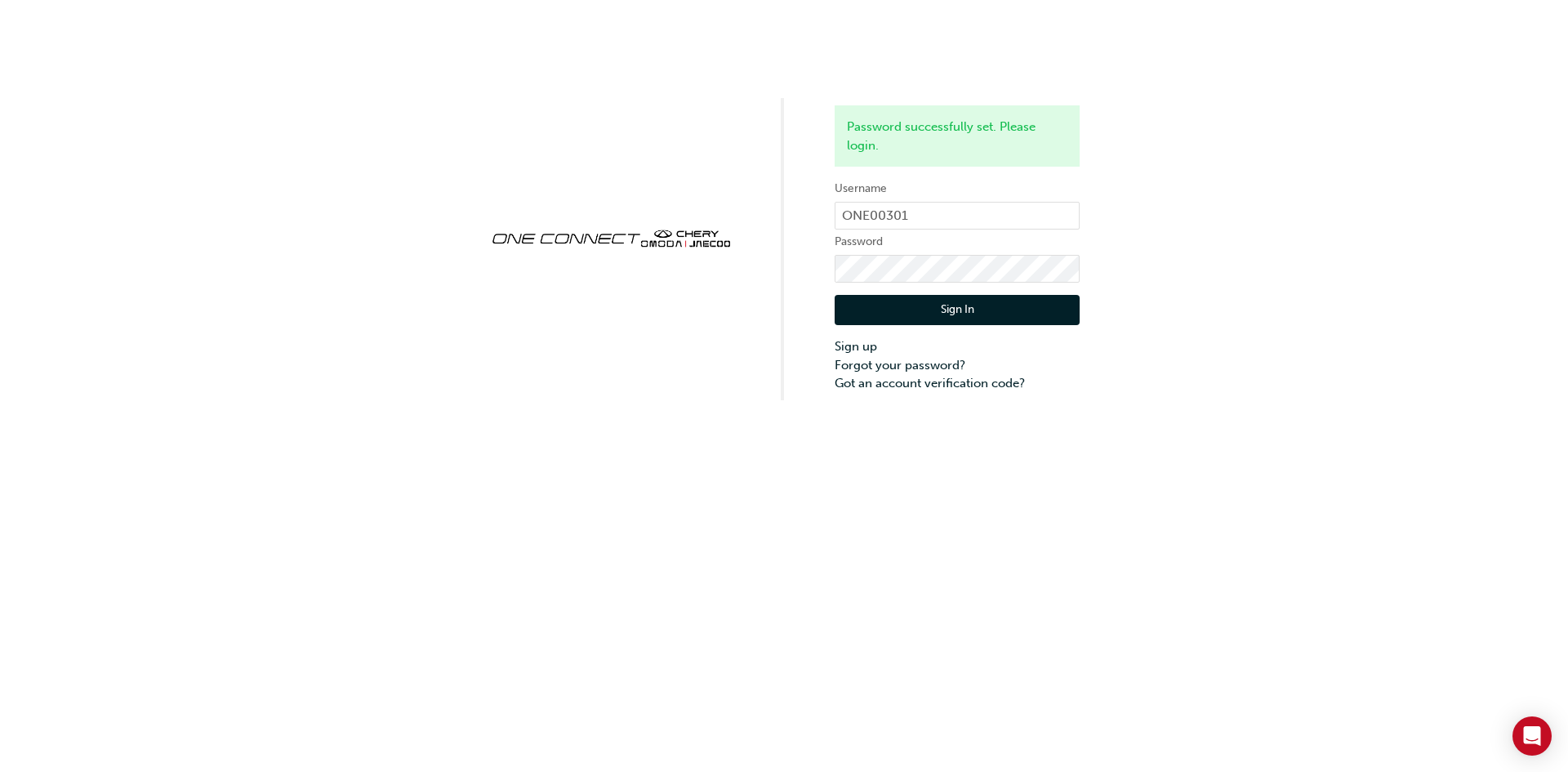
click at [876, 298] on button "Sign In" at bounding box center [957, 310] width 245 height 31
